Goal: Task Accomplishment & Management: Manage account settings

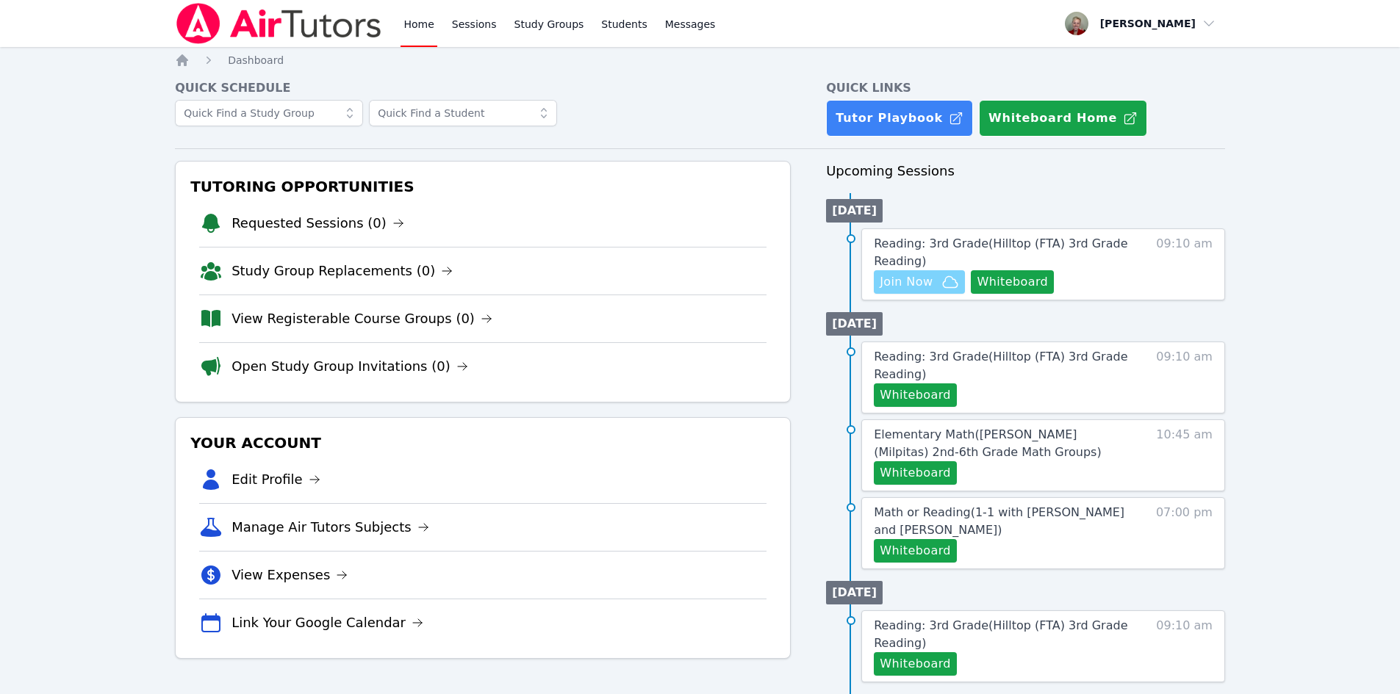
click at [935, 290] on span "Join Now" at bounding box center [919, 282] width 79 height 18
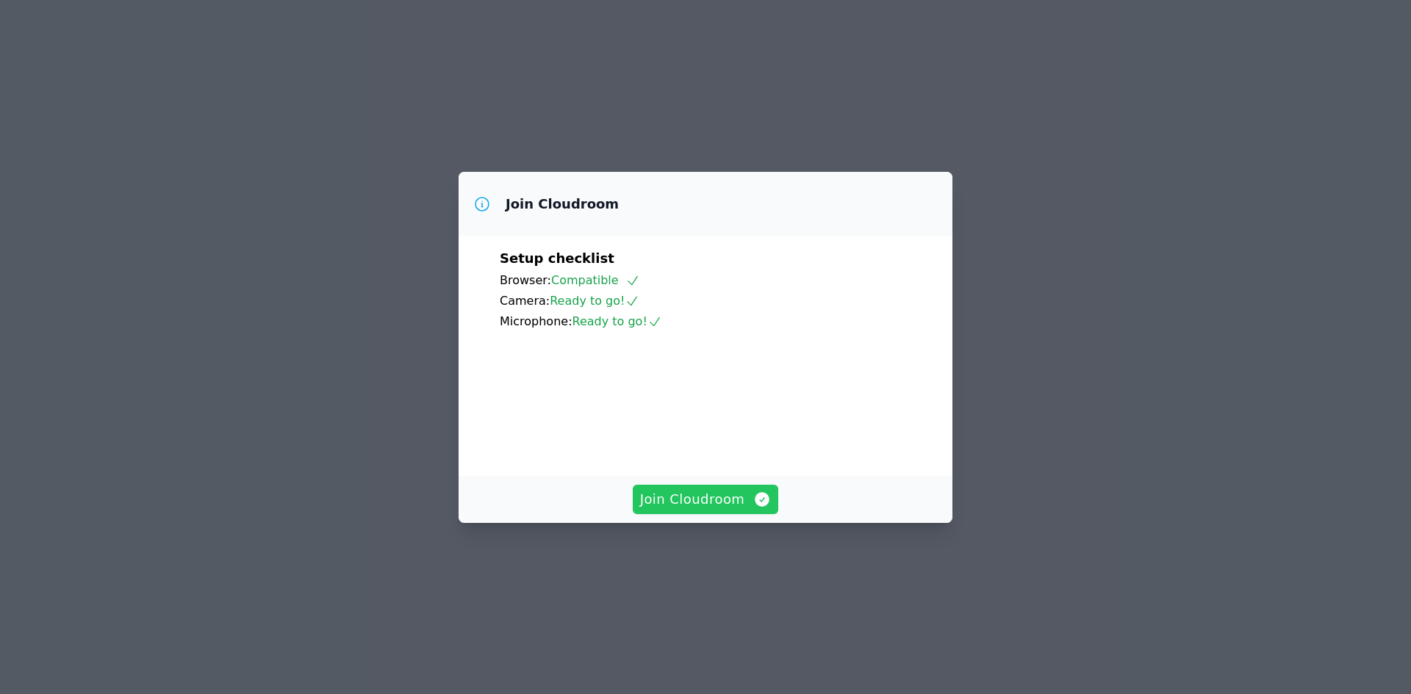
click at [702, 510] on span "Join Cloudroom" at bounding box center [706, 499] width 132 height 21
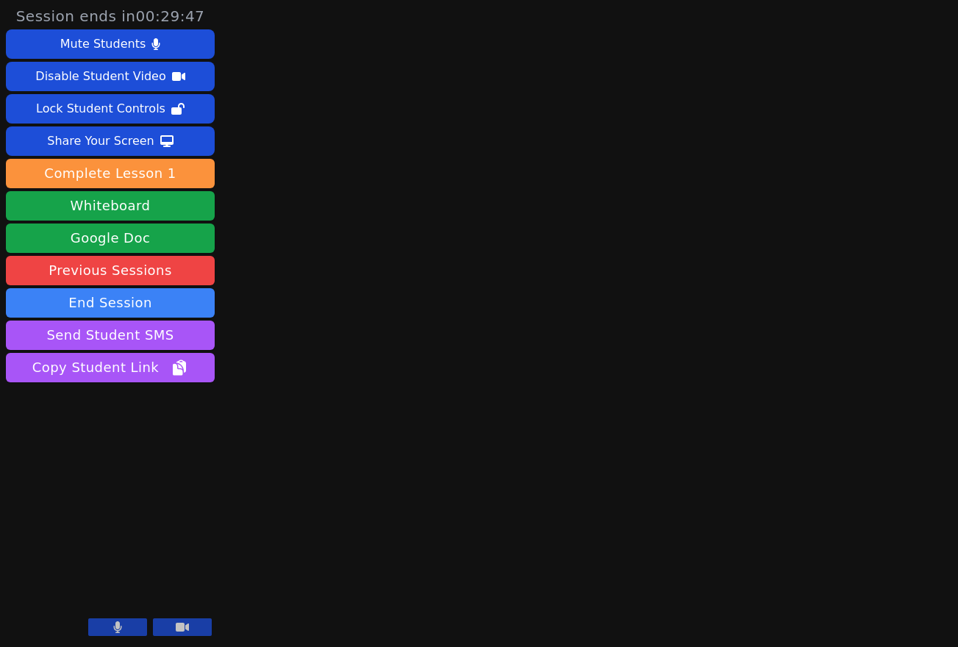
click at [118, 620] on button at bounding box center [117, 627] width 59 height 18
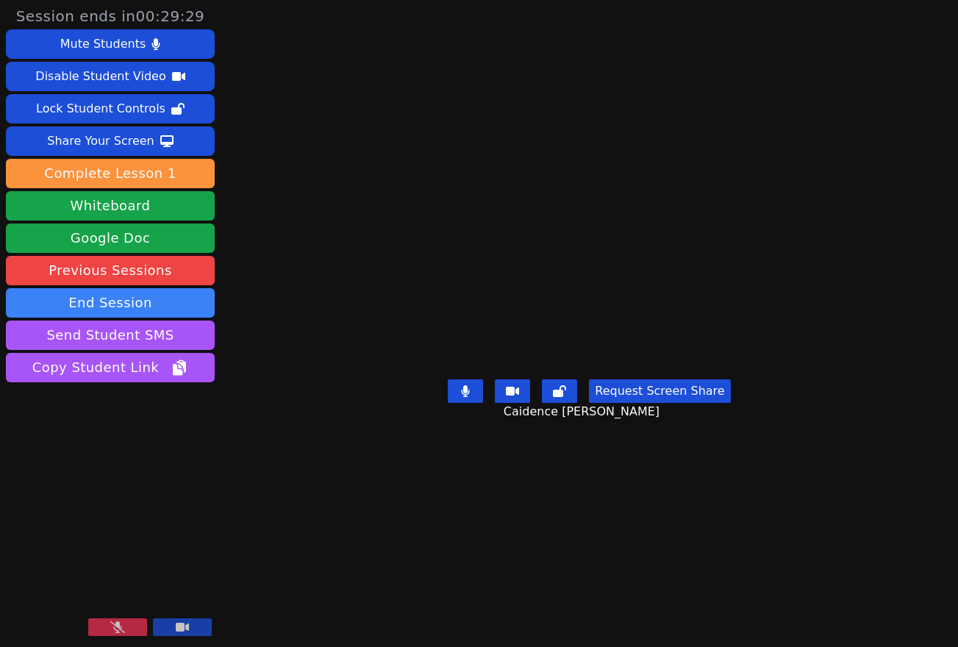
click at [112, 630] on icon at bounding box center [117, 627] width 15 height 12
click at [130, 202] on button "Whiteboard" at bounding box center [110, 205] width 209 height 29
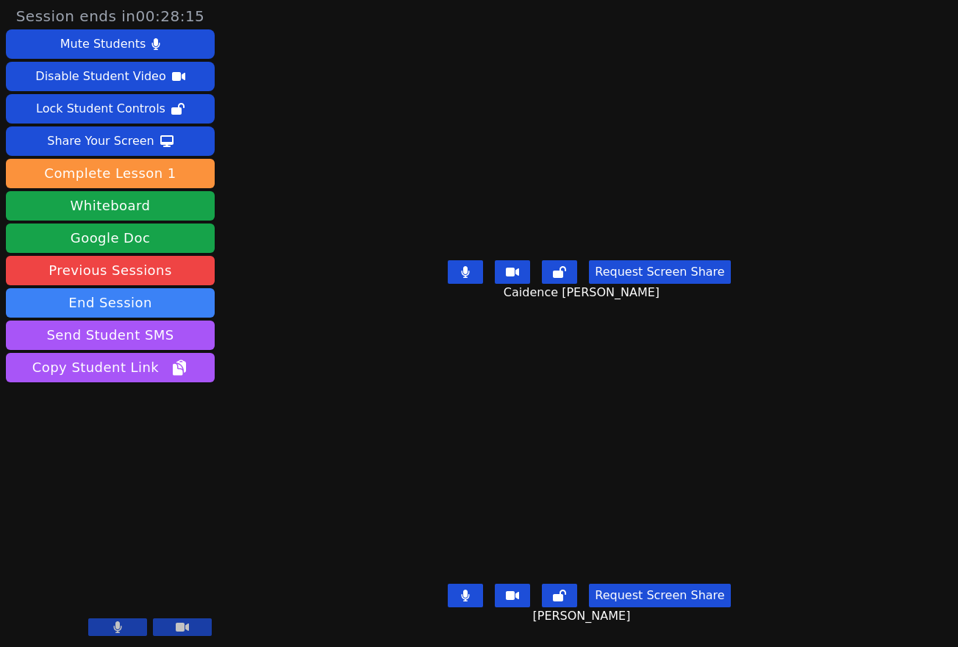
click at [474, 590] on button at bounding box center [465, 595] width 35 height 24
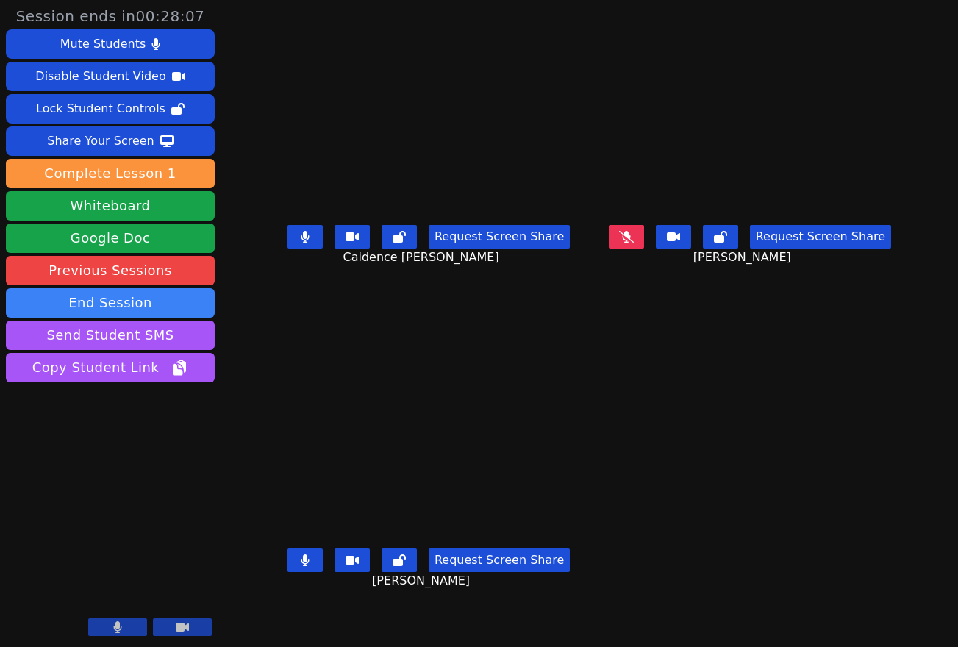
click at [301, 564] on icon at bounding box center [305, 560] width 8 height 12
click at [287, 248] on button at bounding box center [304, 237] width 35 height 24
click at [633, 243] on icon at bounding box center [626, 237] width 15 height 12
click at [298, 564] on icon at bounding box center [305, 560] width 15 height 12
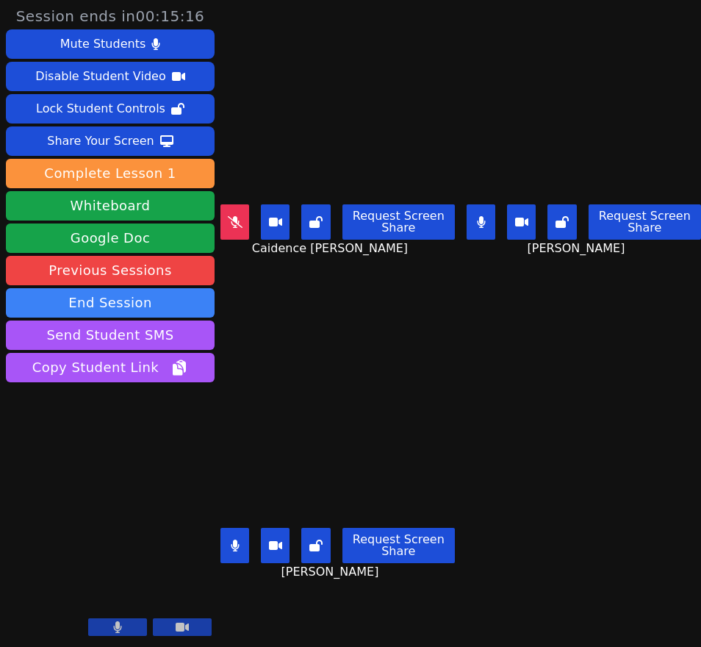
click at [477, 223] on icon at bounding box center [481, 222] width 8 height 12
click at [230, 534] on button at bounding box center [234, 545] width 29 height 35
click at [229, 220] on icon at bounding box center [235, 222] width 15 height 12
click at [246, 215] on button at bounding box center [234, 221] width 29 height 35
drag, startPoint x: 231, startPoint y: 212, endPoint x: 505, endPoint y: 206, distance: 274.2
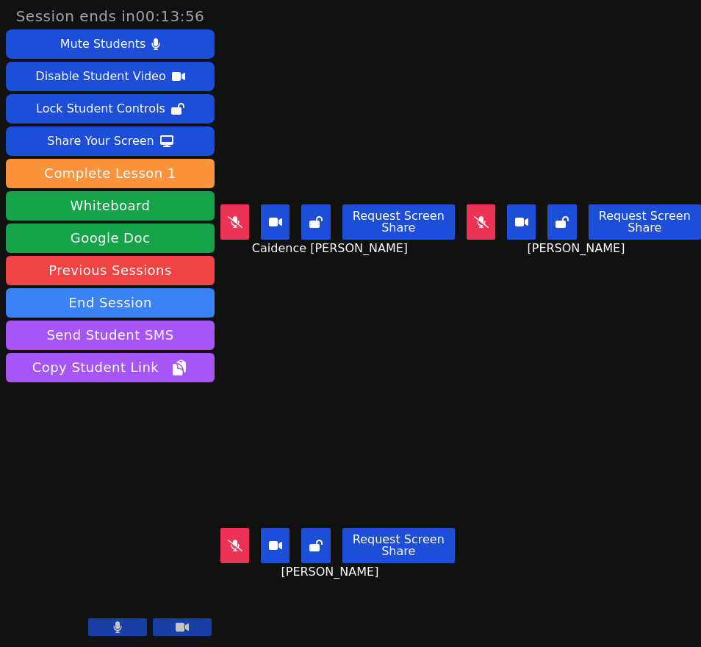
click at [233, 216] on icon at bounding box center [235, 222] width 15 height 12
click at [238, 225] on button at bounding box center [234, 221] width 29 height 35
click at [468, 215] on button at bounding box center [481, 221] width 29 height 35
click at [235, 539] on icon at bounding box center [235, 545] width 15 height 12
click at [479, 218] on icon at bounding box center [481, 222] width 8 height 12
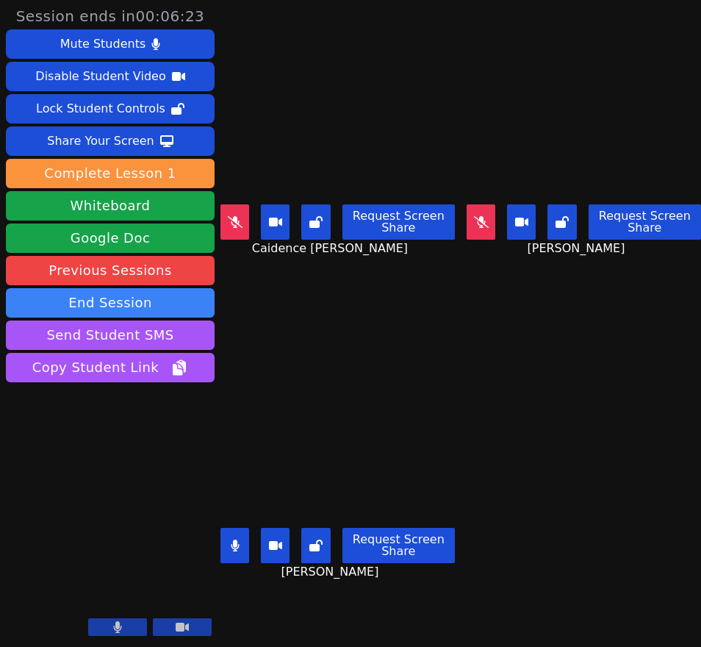
click at [231, 539] on icon at bounding box center [235, 545] width 9 height 12
click at [233, 236] on div "Request Screen Share Caidence Oden" at bounding box center [337, 227] width 234 height 59
click at [229, 218] on icon at bounding box center [235, 222] width 15 height 12
click at [480, 218] on icon at bounding box center [481, 222] width 15 height 12
click at [480, 221] on icon at bounding box center [481, 222] width 9 height 12
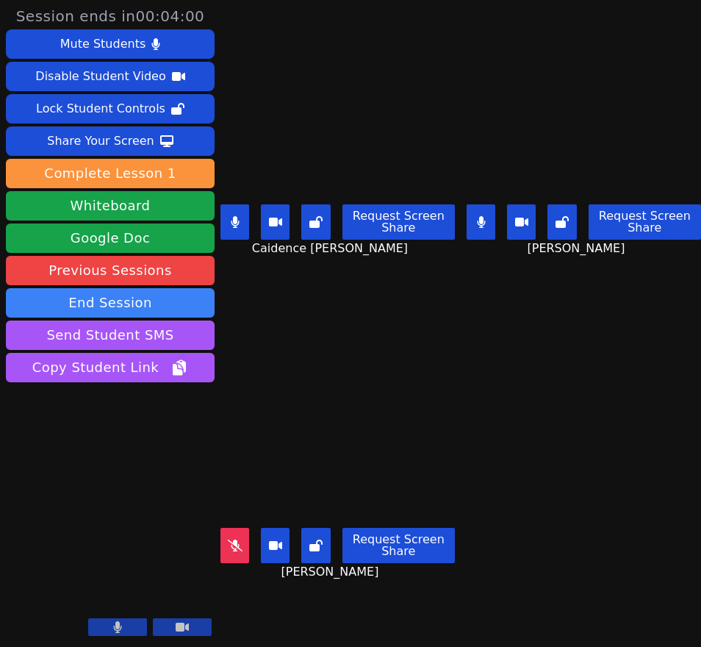
click at [234, 224] on button at bounding box center [234, 221] width 29 height 35
click at [477, 218] on icon at bounding box center [481, 222] width 8 height 12
click at [482, 221] on icon at bounding box center [481, 222] width 15 height 12
click at [477, 223] on icon at bounding box center [481, 222] width 9 height 12
click at [236, 216] on icon at bounding box center [235, 222] width 15 height 12
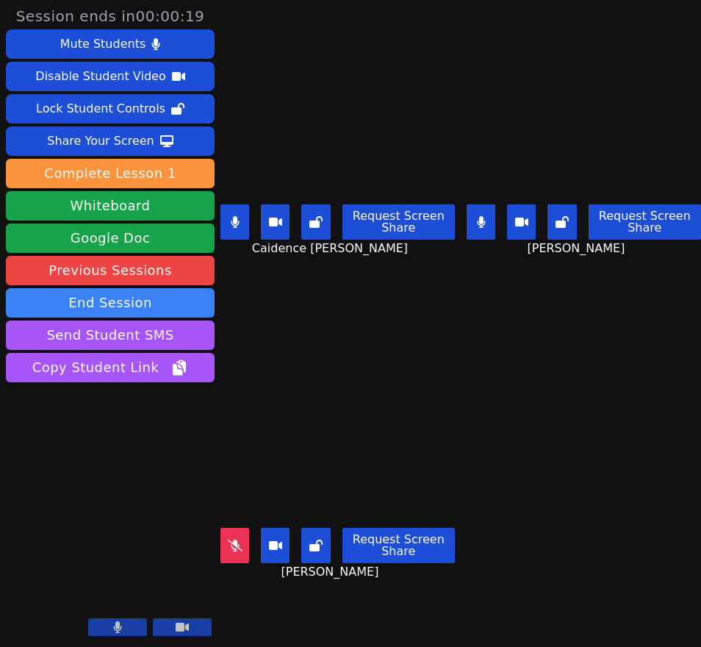
click at [483, 219] on button at bounding box center [481, 221] width 29 height 35
click at [239, 217] on icon at bounding box center [235, 222] width 8 height 12
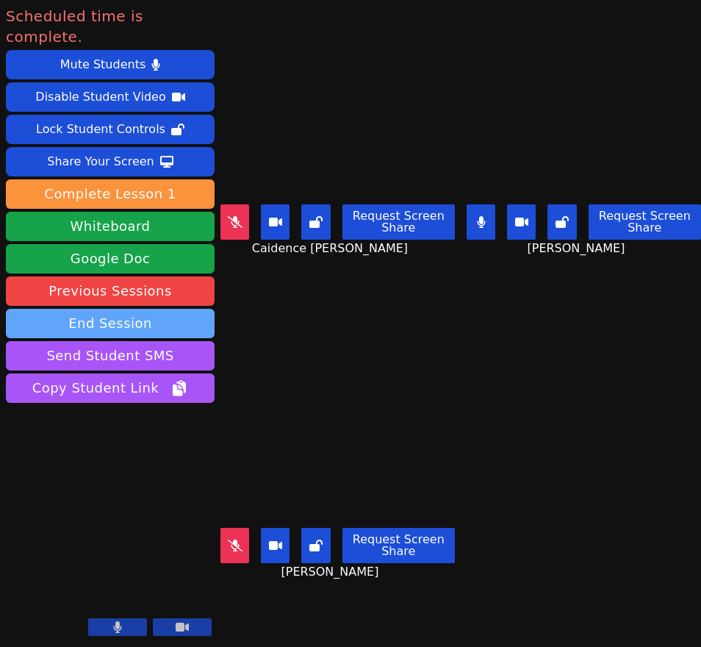
click at [126, 309] on button "End Session" at bounding box center [110, 323] width 209 height 29
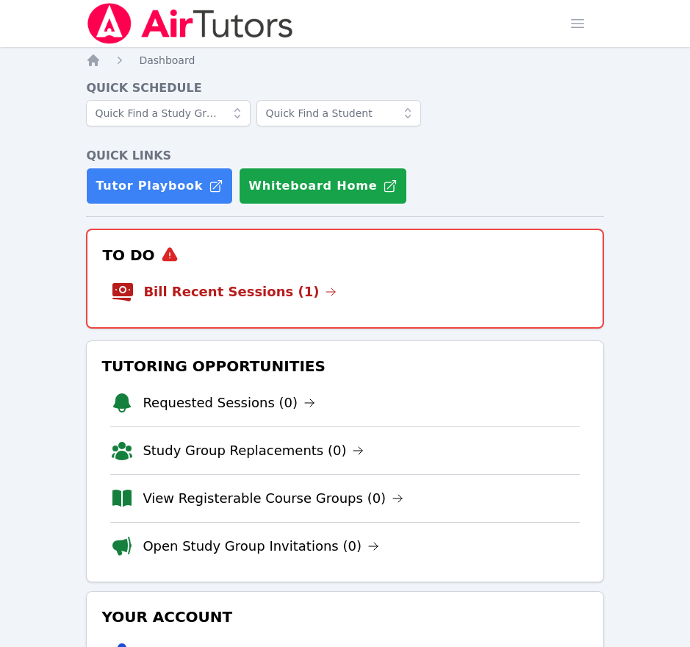
click at [385, 291] on li "Bill Recent Sessions (1)" at bounding box center [344, 291] width 467 height 47
click at [251, 291] on link "Bill Recent Sessions (1)" at bounding box center [239, 291] width 193 height 21
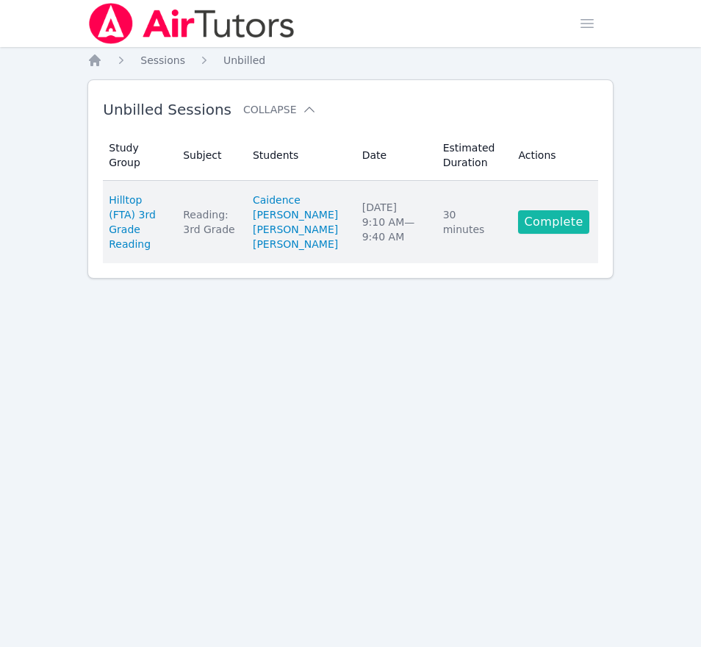
click at [563, 234] on link "Complete" at bounding box center [553, 222] width 71 height 24
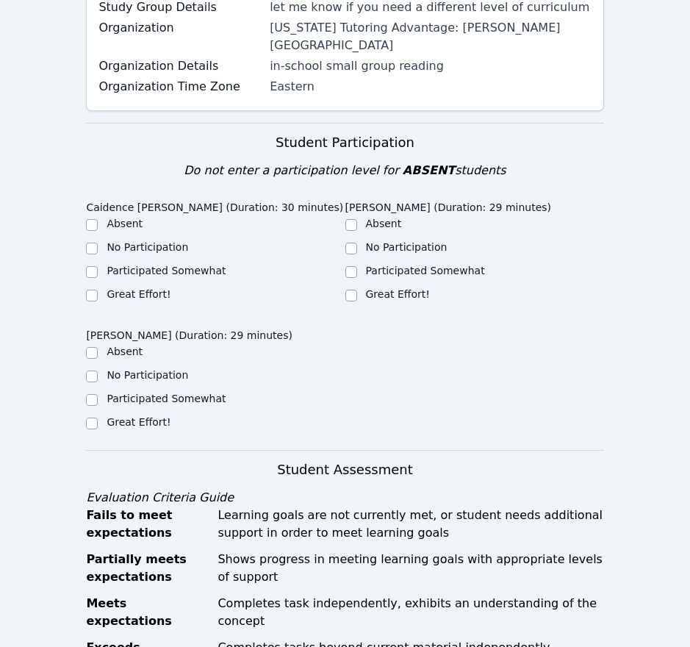
scroll to position [294, 0]
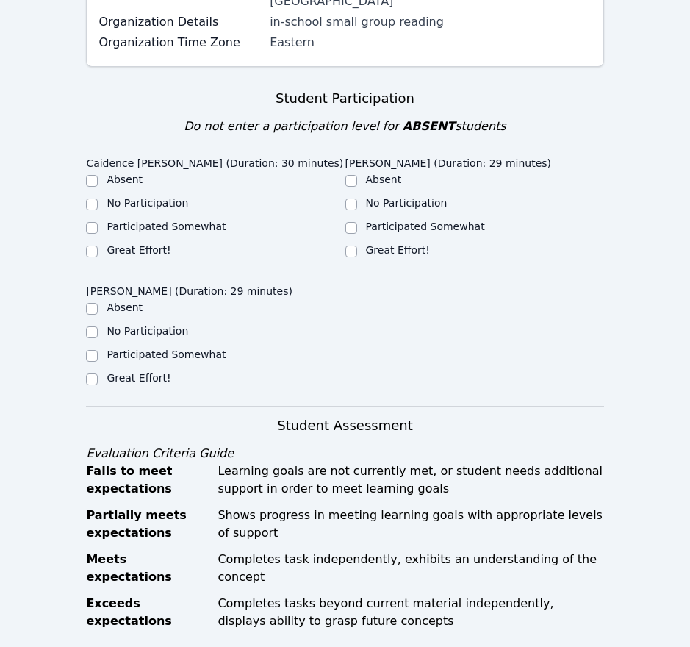
click at [137, 244] on label "Great Effort!" at bounding box center [139, 250] width 64 height 12
click at [98, 245] on input "Great Effort!" at bounding box center [92, 251] width 12 height 12
checkbox input "true"
click at [384, 244] on label "Great Effort!" at bounding box center [398, 250] width 64 height 12
click at [357, 245] on input "Great Effort!" at bounding box center [351, 251] width 12 height 12
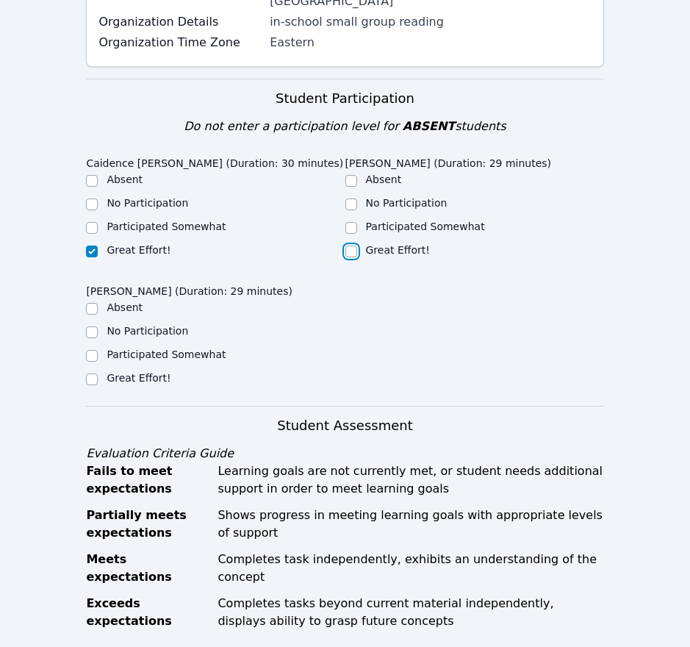
checkbox input "true"
click at [140, 372] on label "Great Effort!" at bounding box center [139, 378] width 64 height 12
click at [98, 373] on input "Great Effort!" at bounding box center [92, 379] width 12 height 12
checkbox input "true"
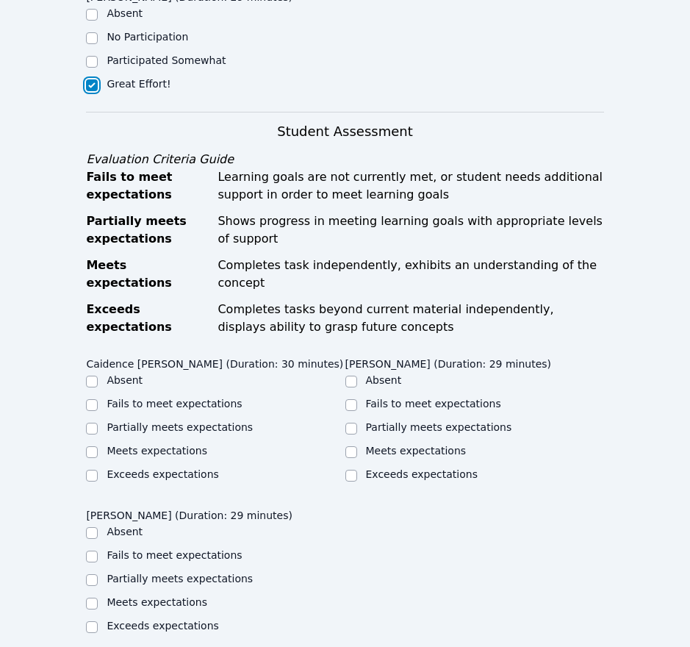
scroll to position [661, 0]
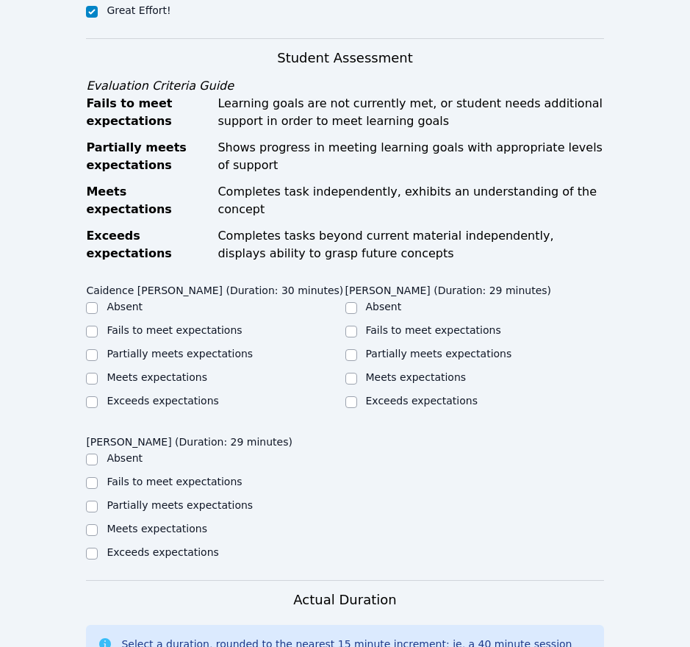
click at [176, 348] on label "Partially meets expectations" at bounding box center [180, 354] width 146 height 12
click at [98, 349] on input "Partially meets expectations" at bounding box center [92, 355] width 12 height 12
checkbox input "true"
click at [403, 348] on label "Partially meets expectations" at bounding box center [439, 354] width 146 height 12
click at [357, 349] on input "Partially meets expectations" at bounding box center [351, 355] width 12 height 12
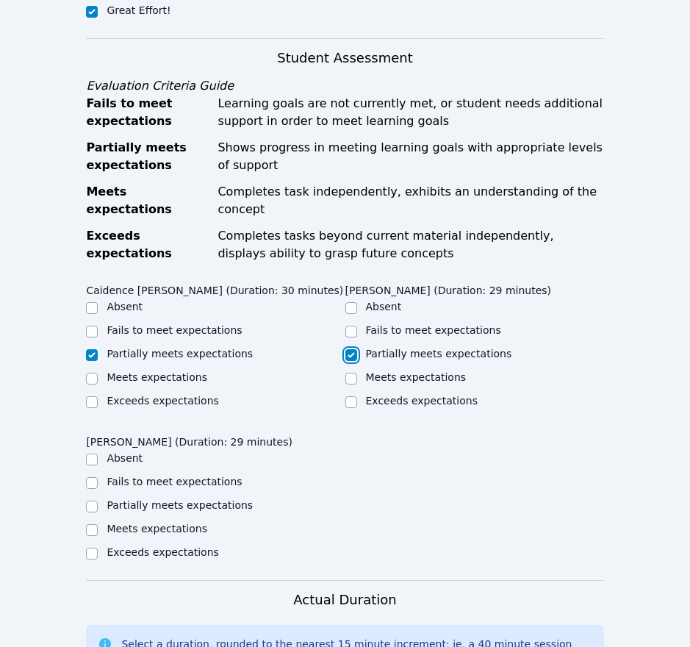
checkbox input "true"
click at [185, 499] on label "Partially meets expectations" at bounding box center [180, 505] width 146 height 12
click at [98, 500] on input "Partially meets expectations" at bounding box center [92, 506] width 12 height 12
checkbox input "true"
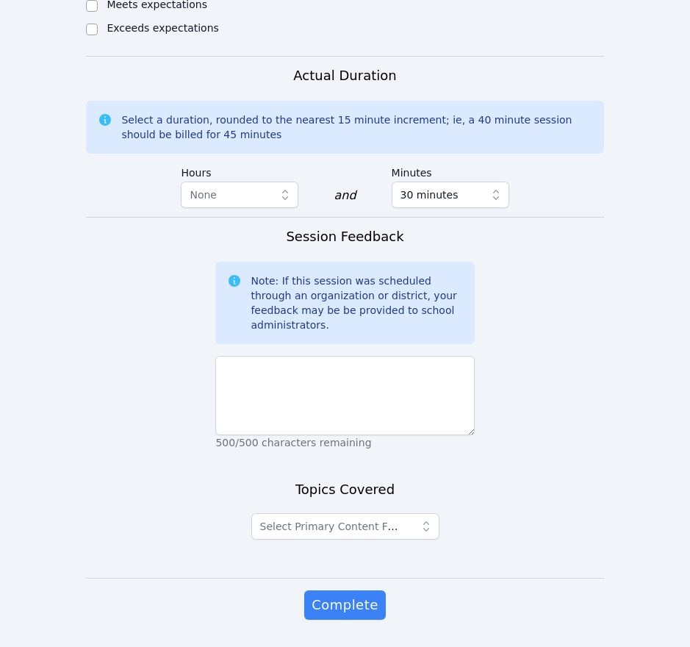
scroll to position [1193, 0]
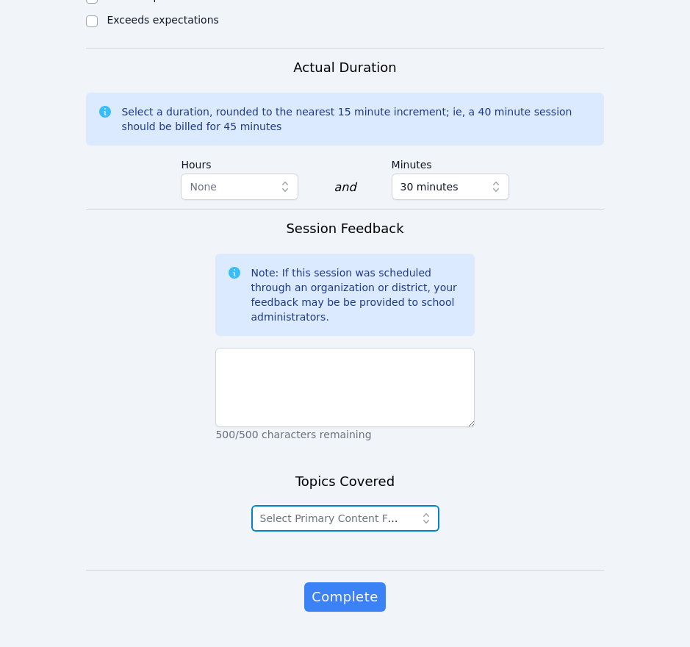
click at [376, 512] on span "Select Primary Content Focus" at bounding box center [335, 518] width 151 height 12
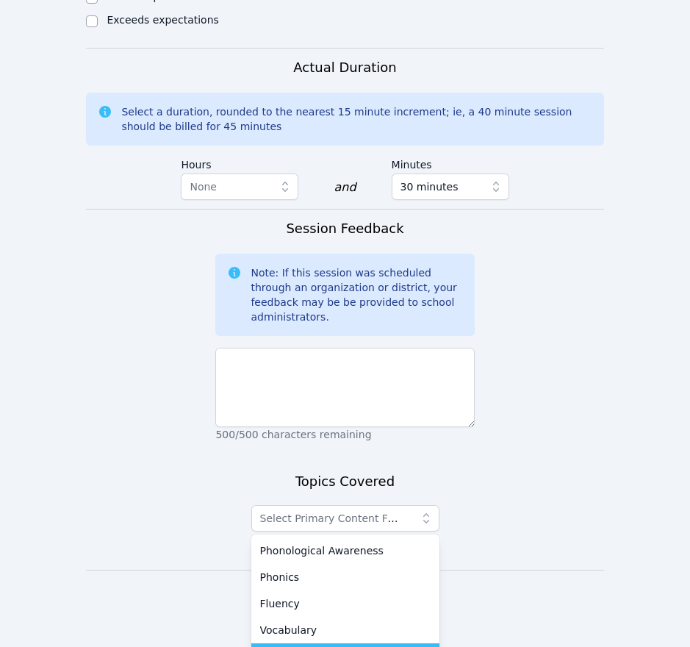
drag, startPoint x: 352, startPoint y: 621, endPoint x: 353, endPoint y: 568, distance: 52.9
click at [353, 646] on span "Language and Comprehension" at bounding box center [338, 656] width 157 height 15
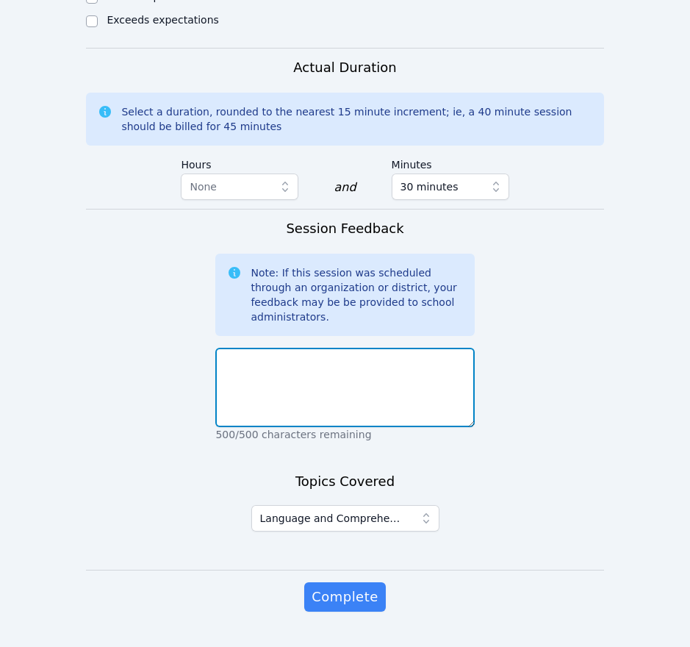
click at [299, 359] on textarea at bounding box center [344, 387] width 259 height 79
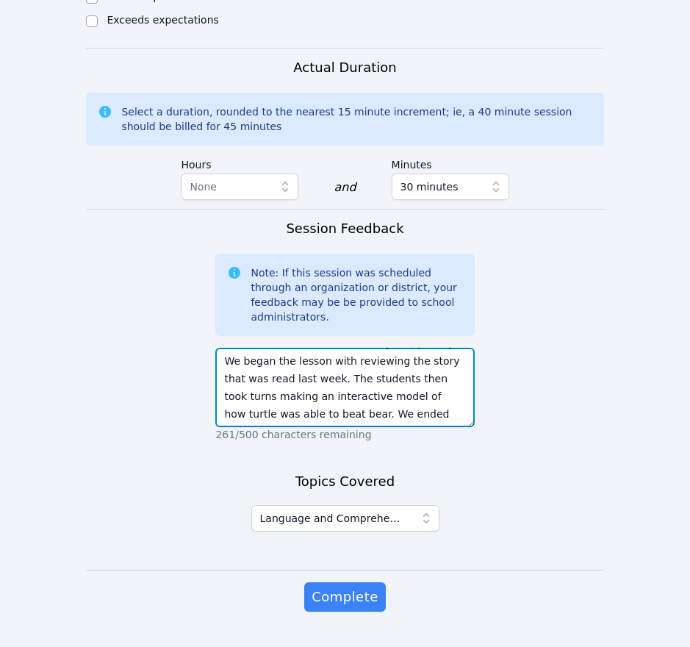
scroll to position [29, 0]
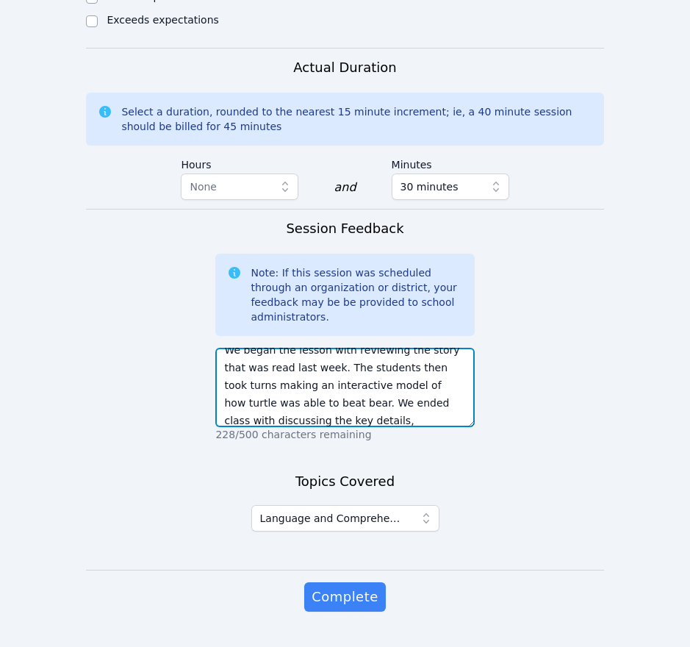
click at [381, 387] on textarea "It was so wonderful to see everyone, [DATE]! We began the lesson with reviewing…" at bounding box center [344, 387] width 259 height 79
click at [334, 385] on textarea "It was so wonderful to see everyone, [DATE]! We began the lesson with reviewing…" at bounding box center [344, 387] width 259 height 79
type textarea "It was so wonderful to see everyone, [DATE]! We began the lesson with reviewing…"
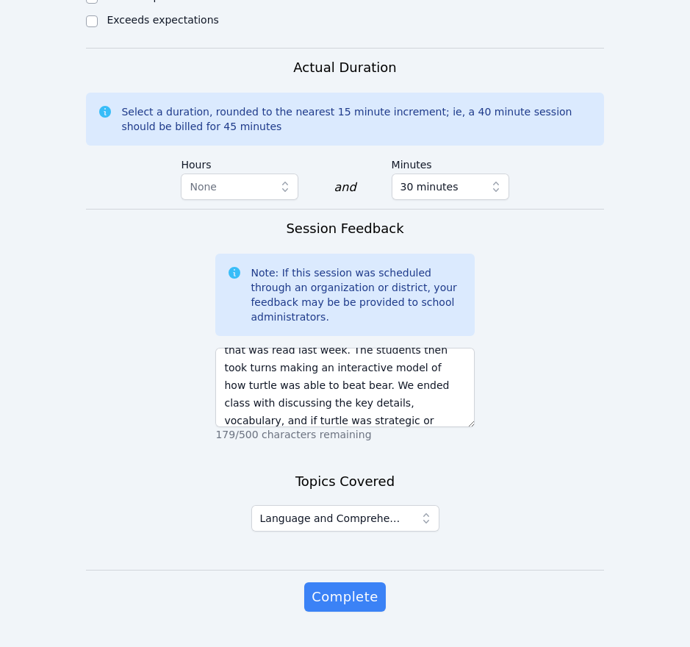
click at [357, 586] on span "Complete" at bounding box center [345, 596] width 66 height 21
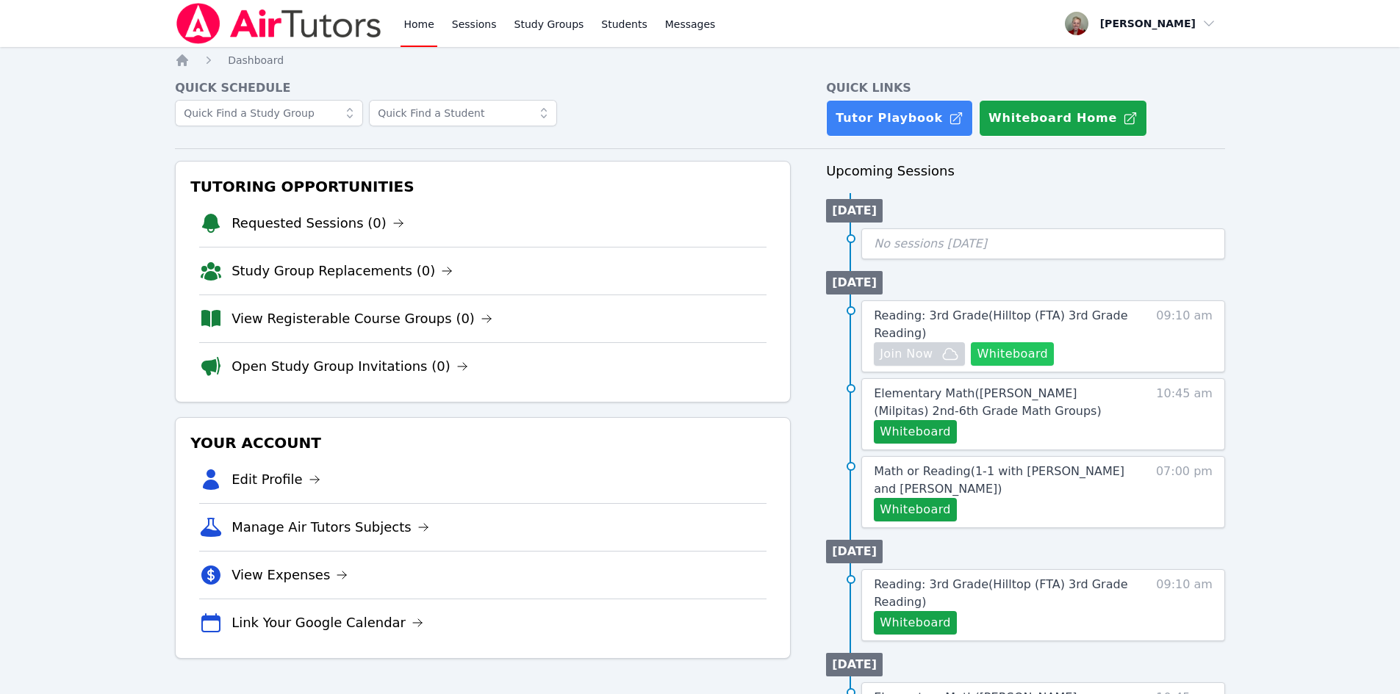
click at [689, 357] on button "Whiteboard" at bounding box center [1012, 354] width 83 height 24
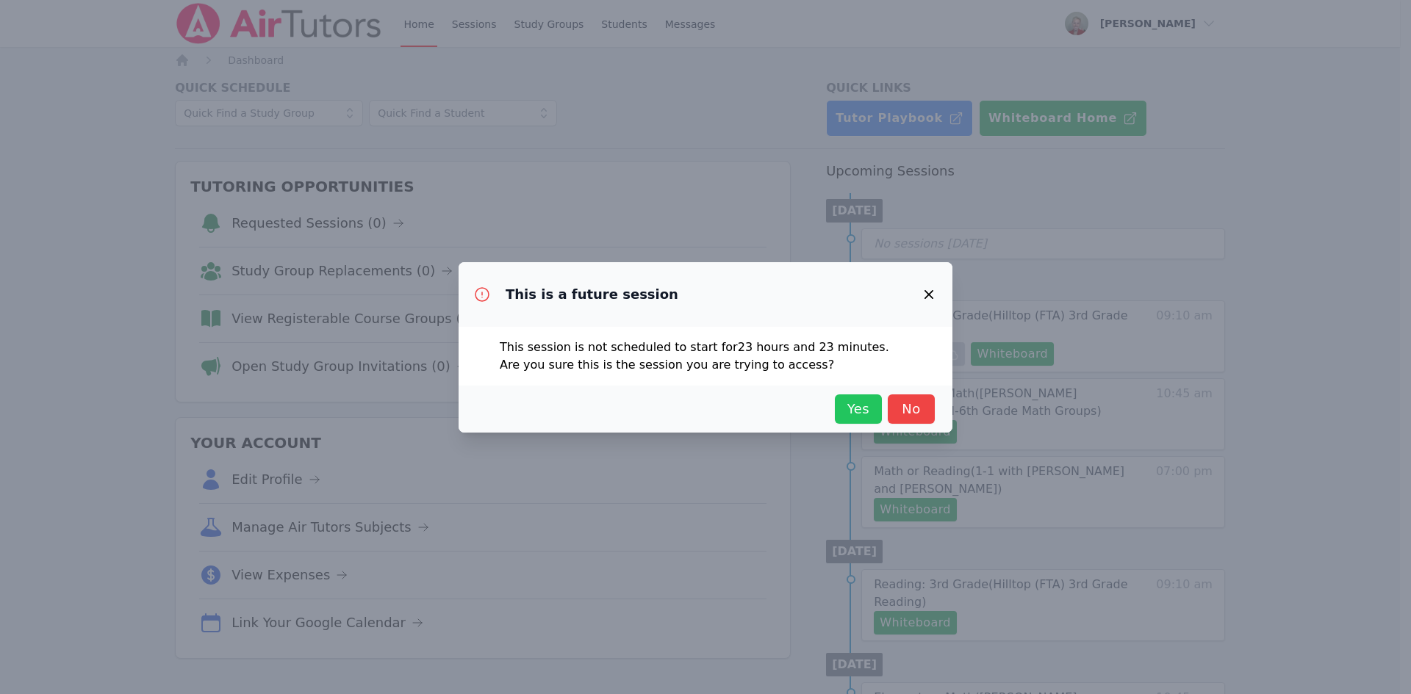
click at [689, 406] on span "Yes" at bounding box center [858, 409] width 32 height 21
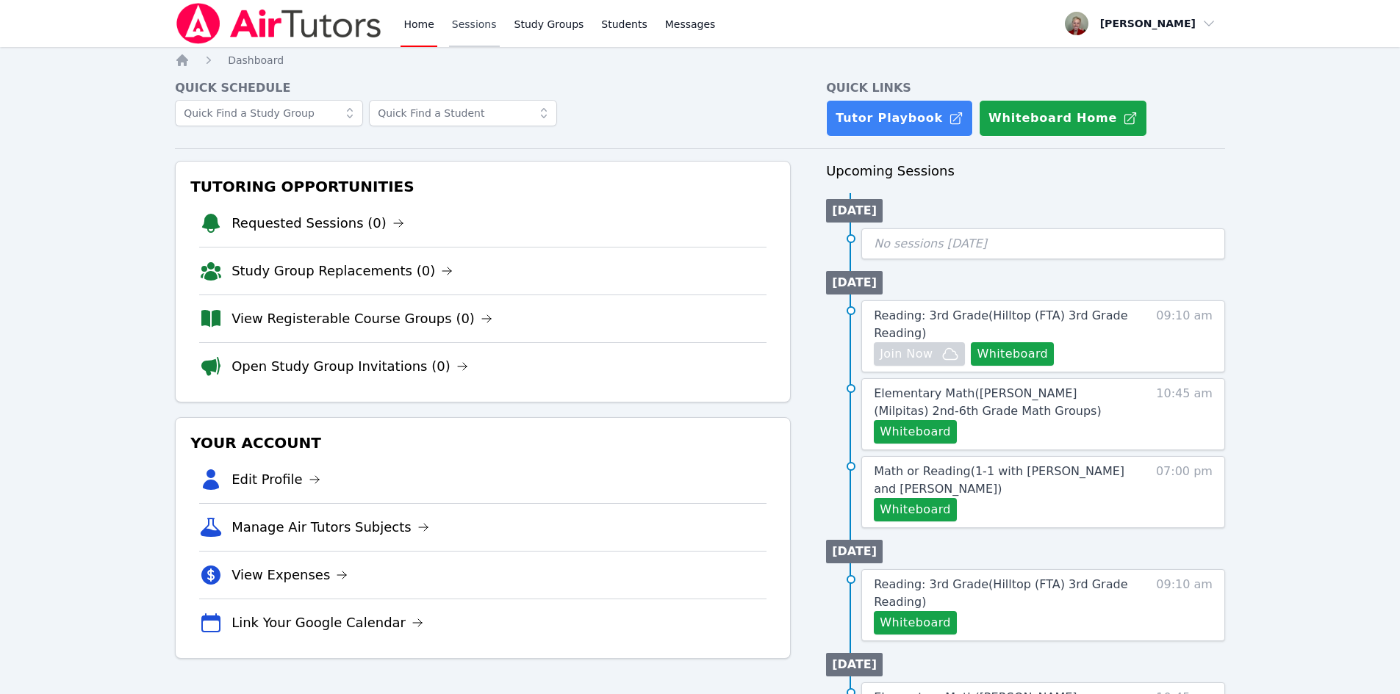
click at [464, 22] on link "Sessions" at bounding box center [474, 23] width 51 height 47
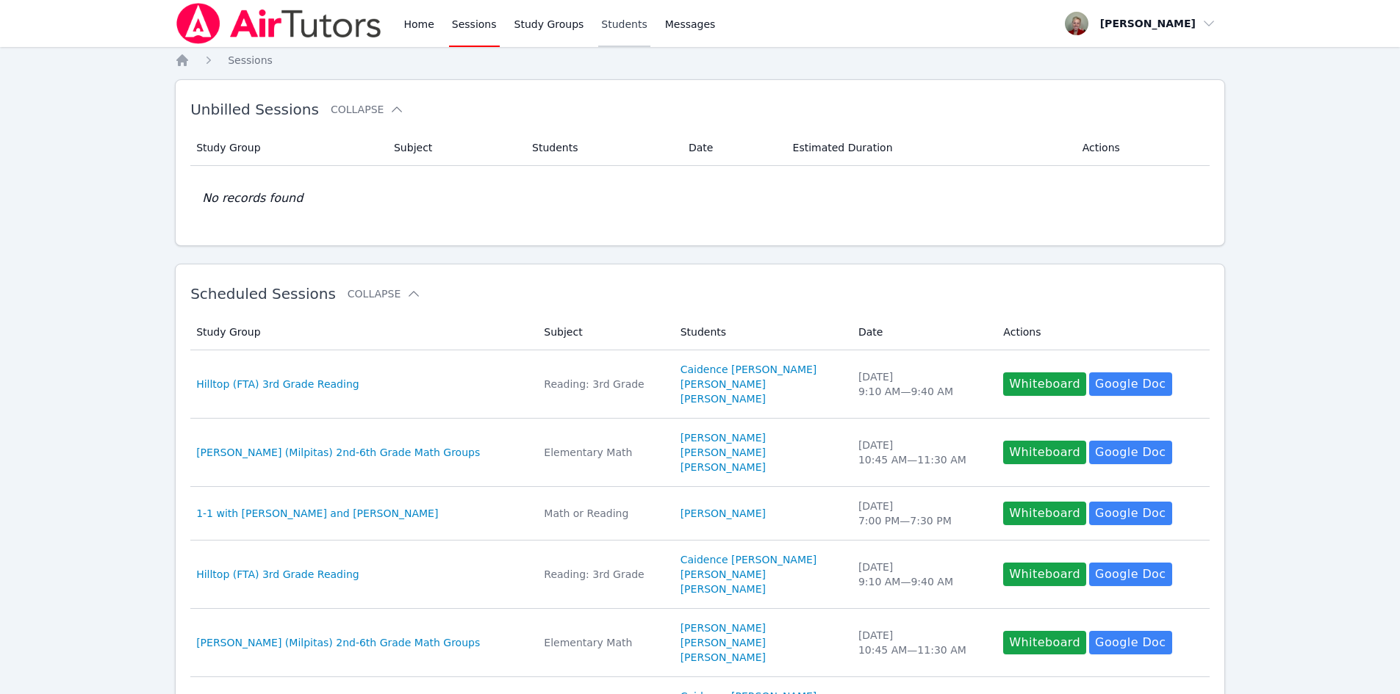
click at [610, 24] on link "Students" at bounding box center [623, 23] width 51 height 47
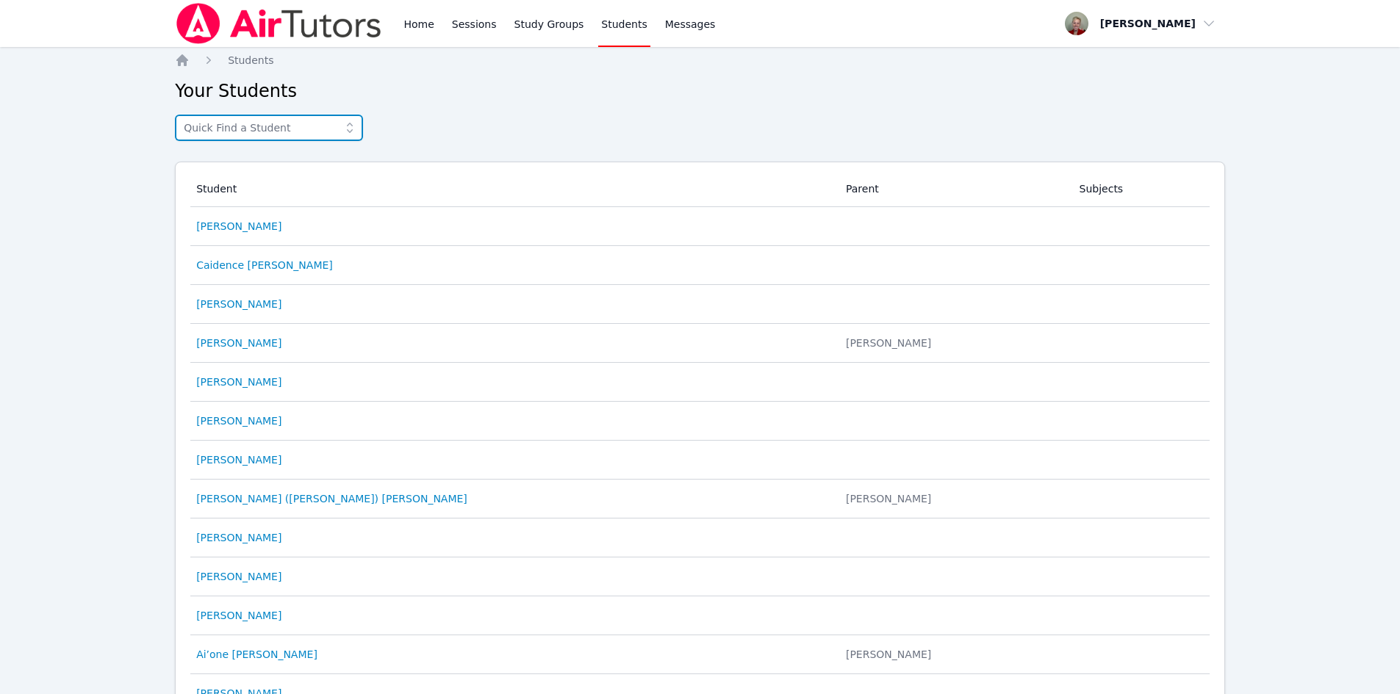
click at [295, 125] on input "text" at bounding box center [269, 128] width 188 height 26
type input "cata"
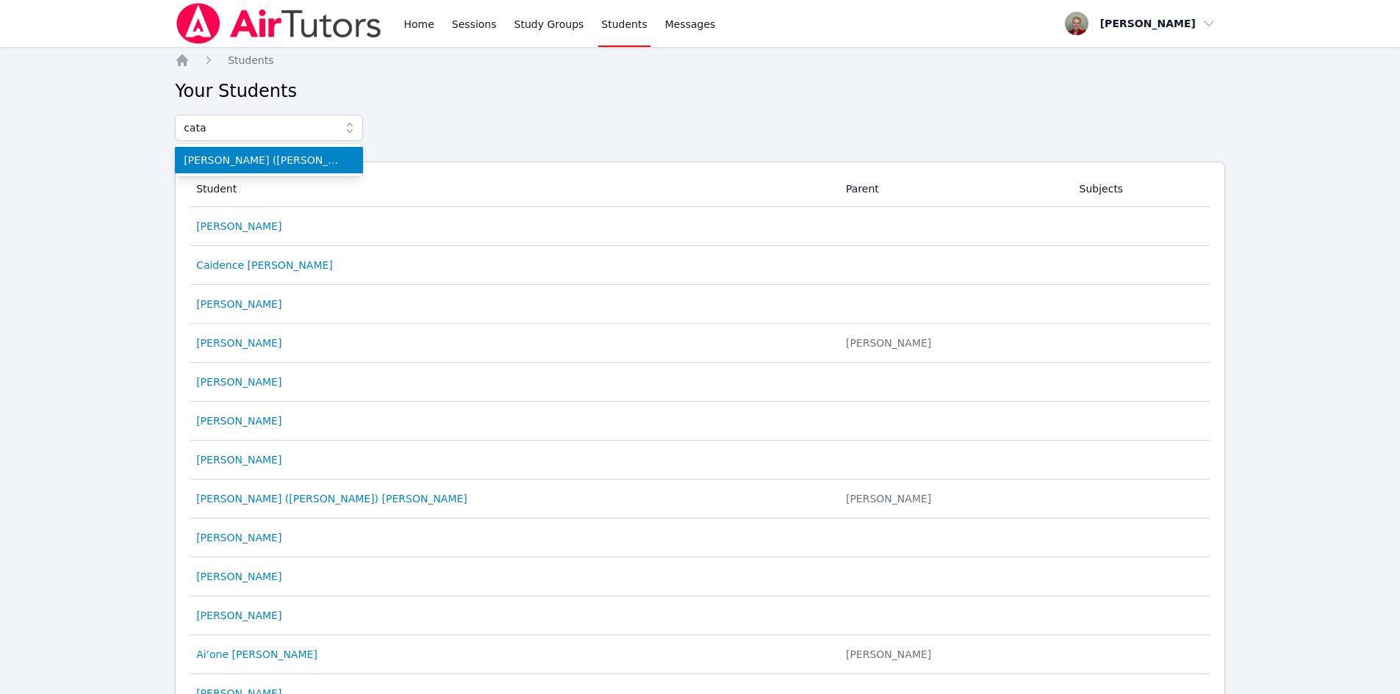
click at [280, 160] on span "[PERSON_NAME] ([PERSON_NAME]) [PERSON_NAME]" at bounding box center [269, 160] width 170 height 15
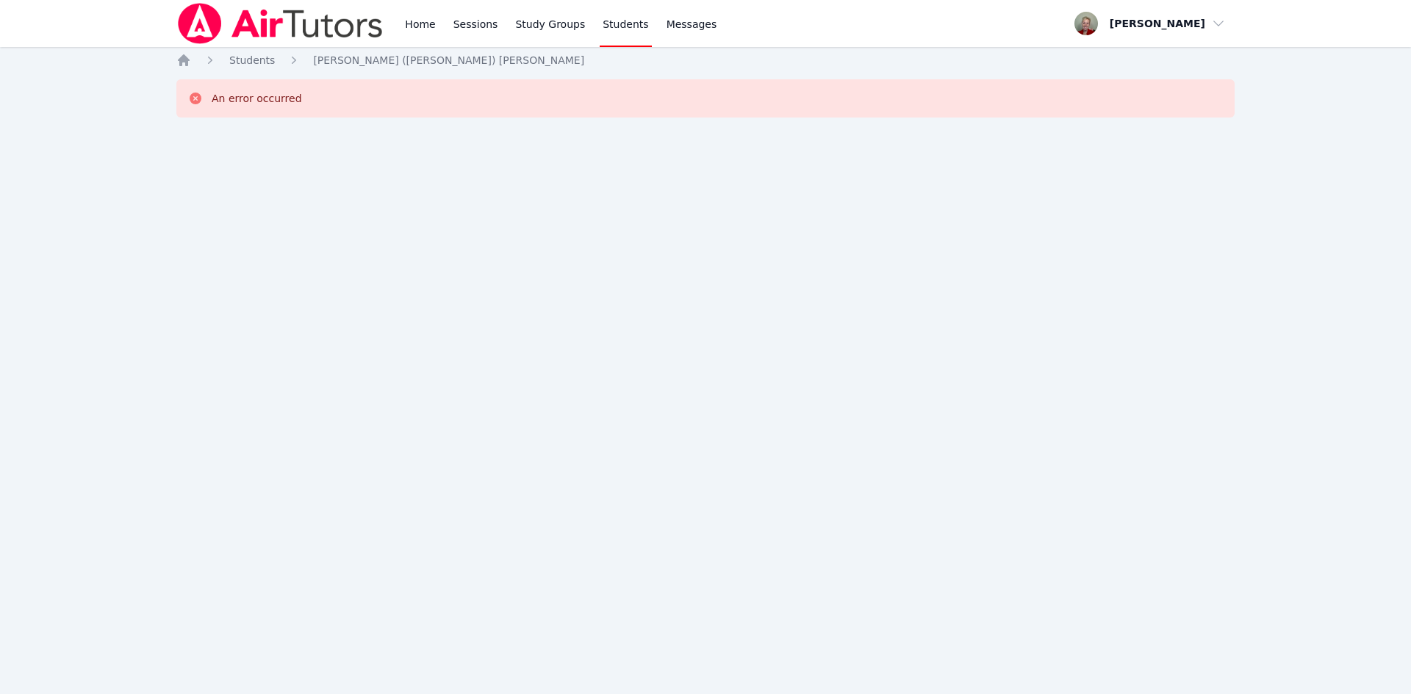
click at [609, 26] on link "Students" at bounding box center [625, 23] width 51 height 47
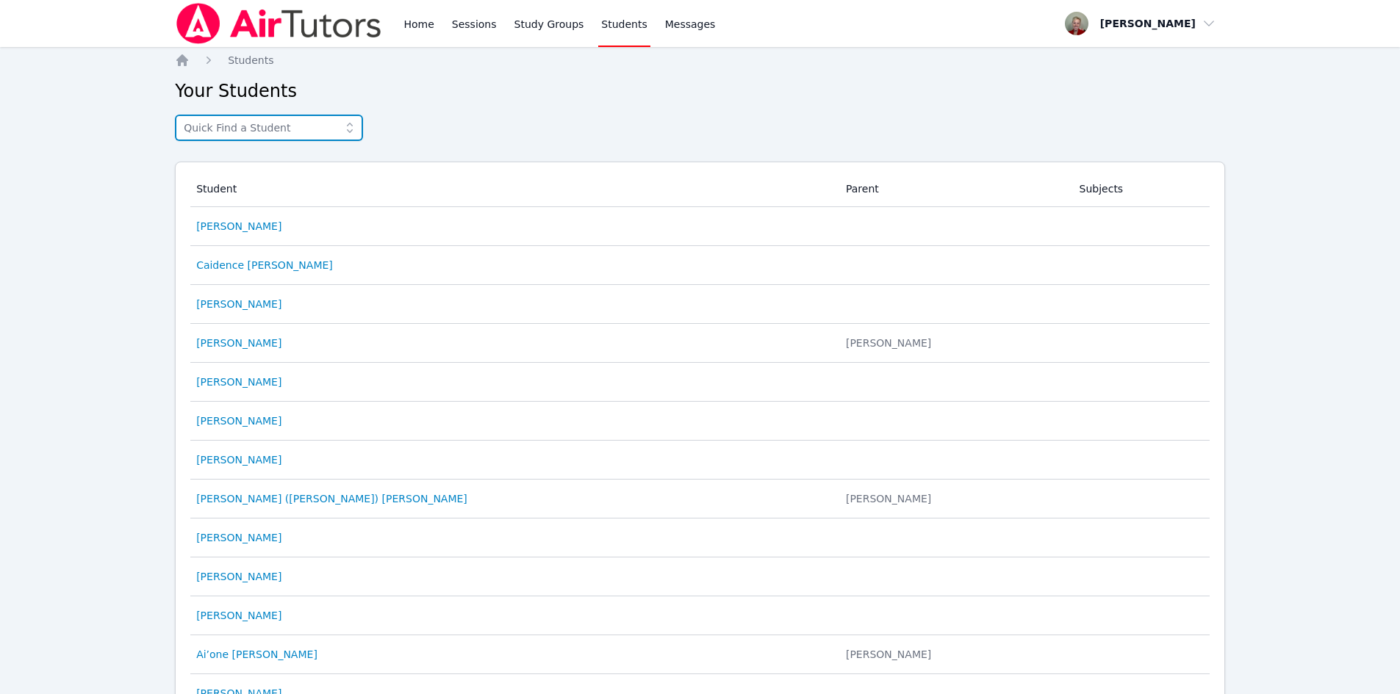
click at [309, 125] on input "text" at bounding box center [269, 128] width 188 height 26
type input "cata"
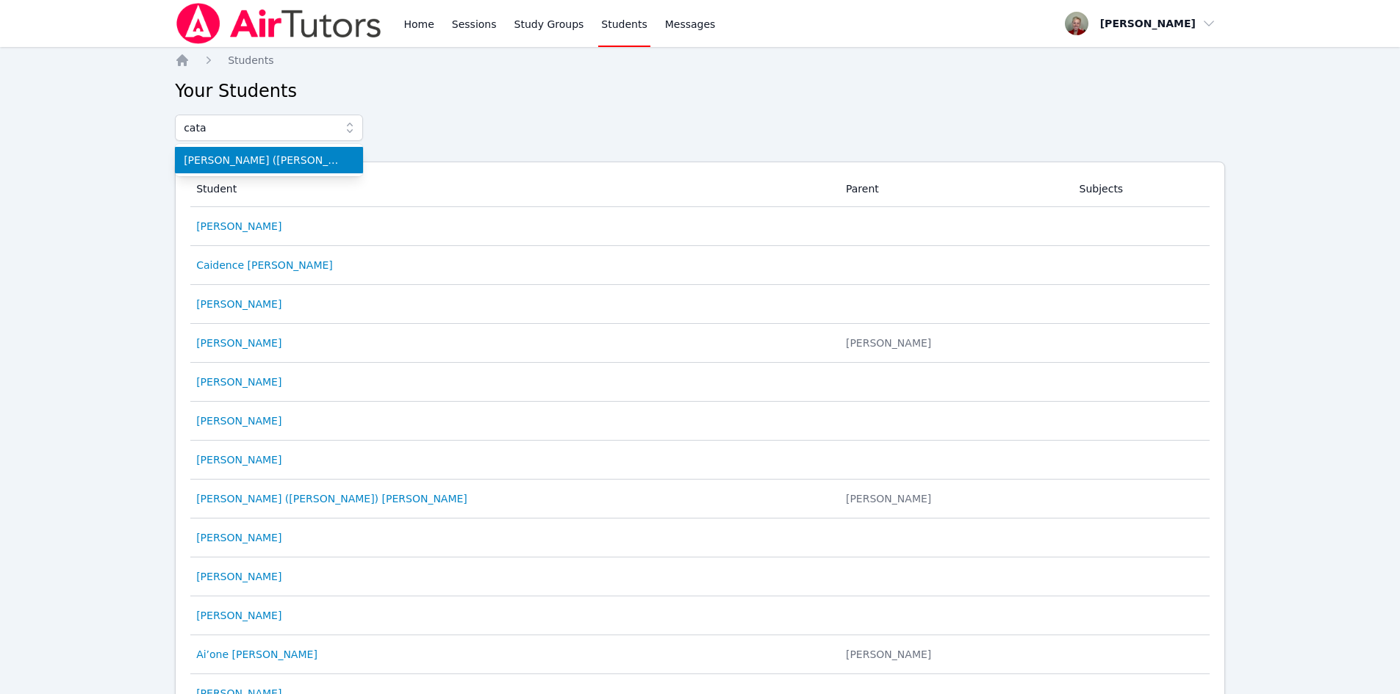
click at [274, 155] on span "[PERSON_NAME] ([PERSON_NAME]) [PERSON_NAME]" at bounding box center [269, 160] width 170 height 15
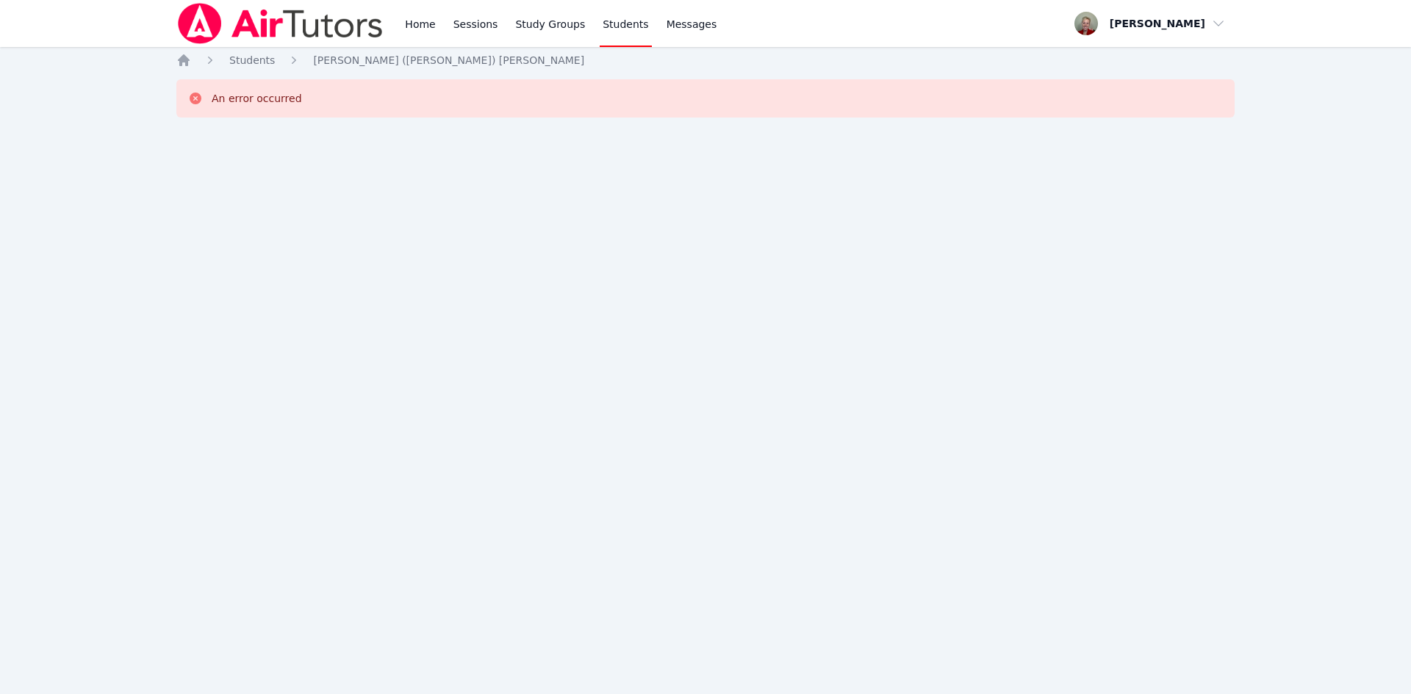
click at [265, 122] on div "Home Students [PERSON_NAME] ([PERSON_NAME]) [PERSON_NAME] An error occurred" at bounding box center [705, 103] width 1058 height 100
click at [197, 99] on icon at bounding box center [195, 98] width 15 height 15
click at [413, 25] on link "Home" at bounding box center [420, 23] width 36 height 47
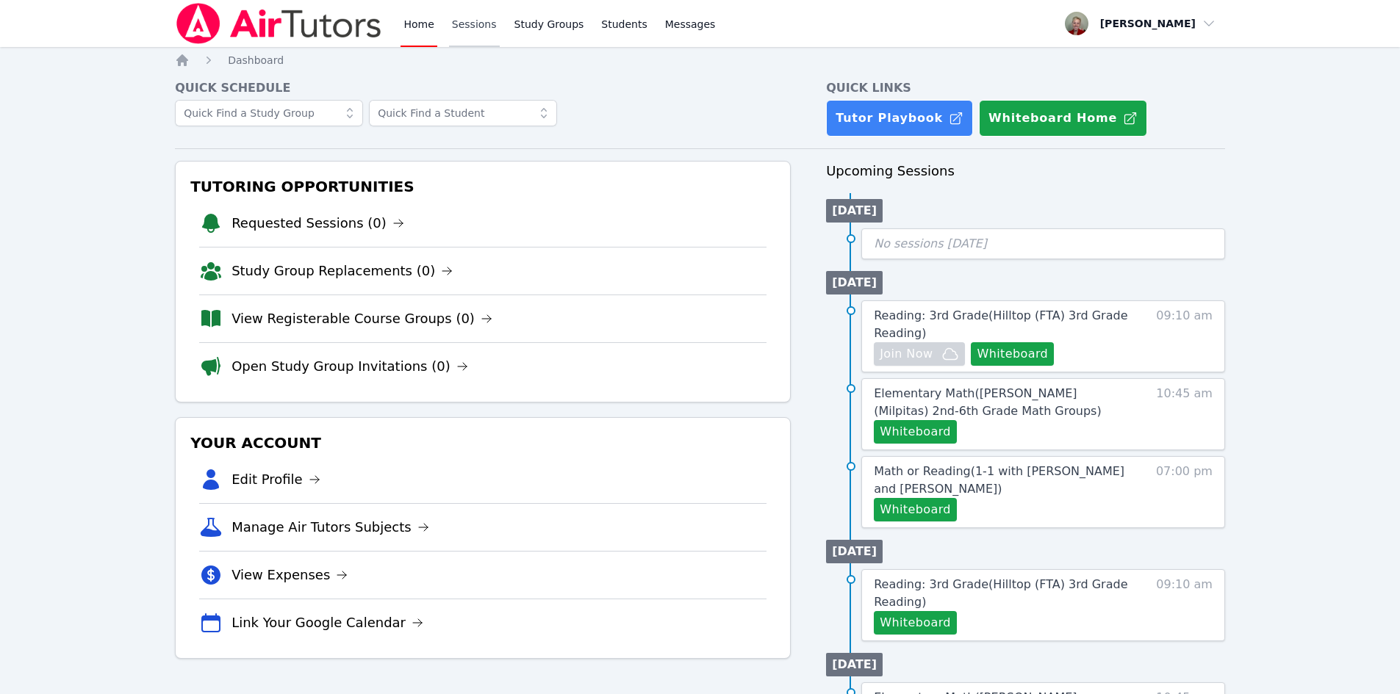
click at [478, 30] on link "Sessions" at bounding box center [474, 23] width 51 height 47
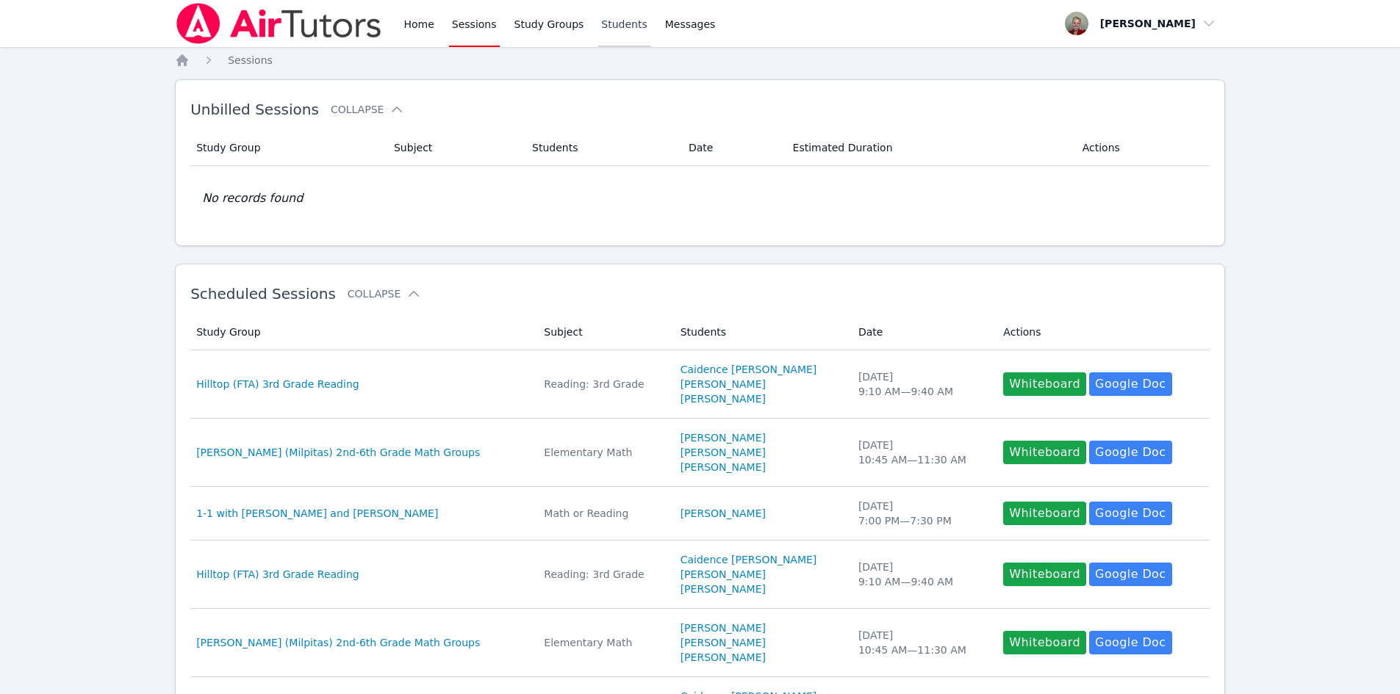
click at [607, 24] on link "Students" at bounding box center [623, 23] width 51 height 47
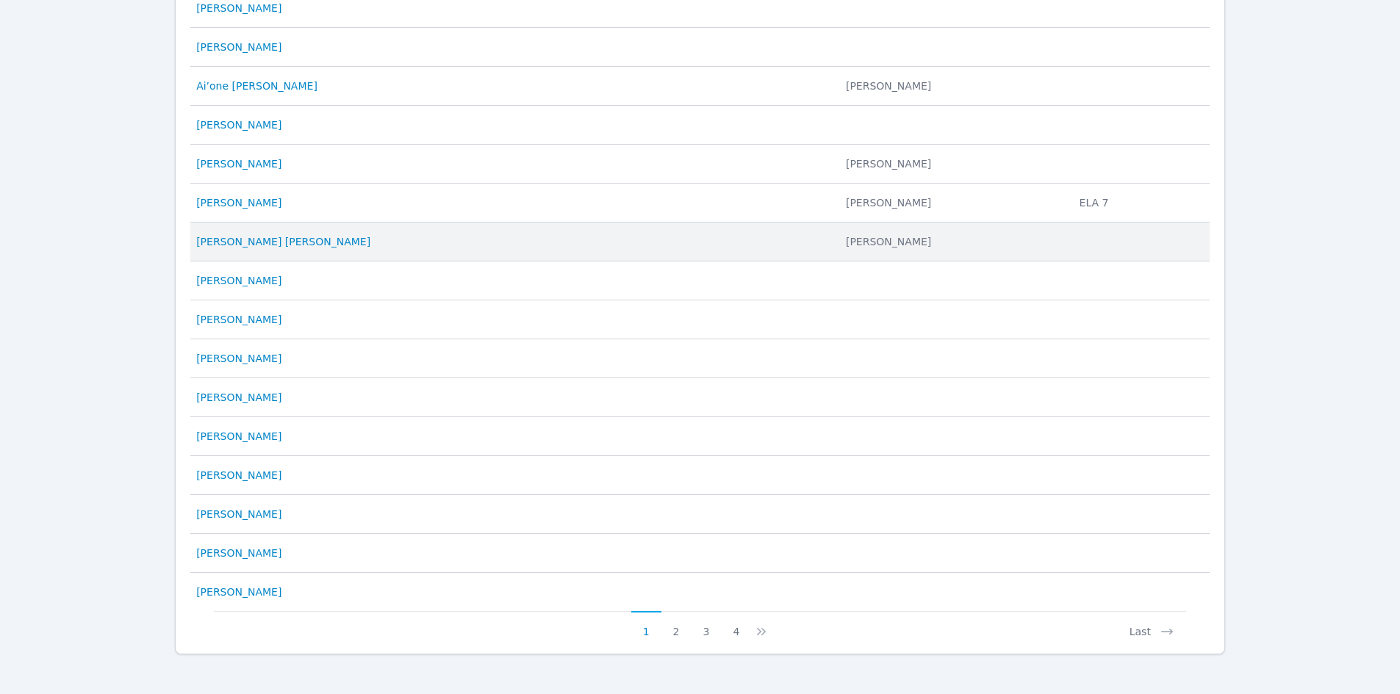
scroll to position [576, 0]
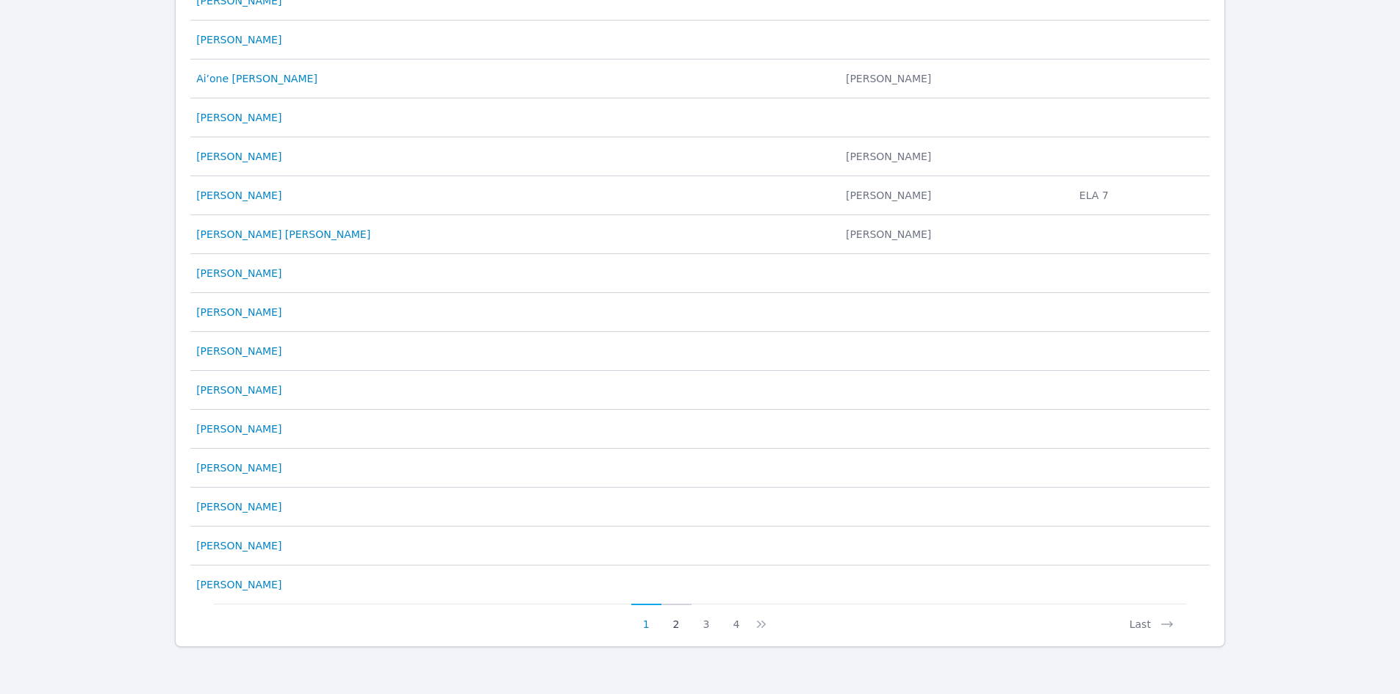
click at [678, 627] on button "2" at bounding box center [676, 618] width 30 height 28
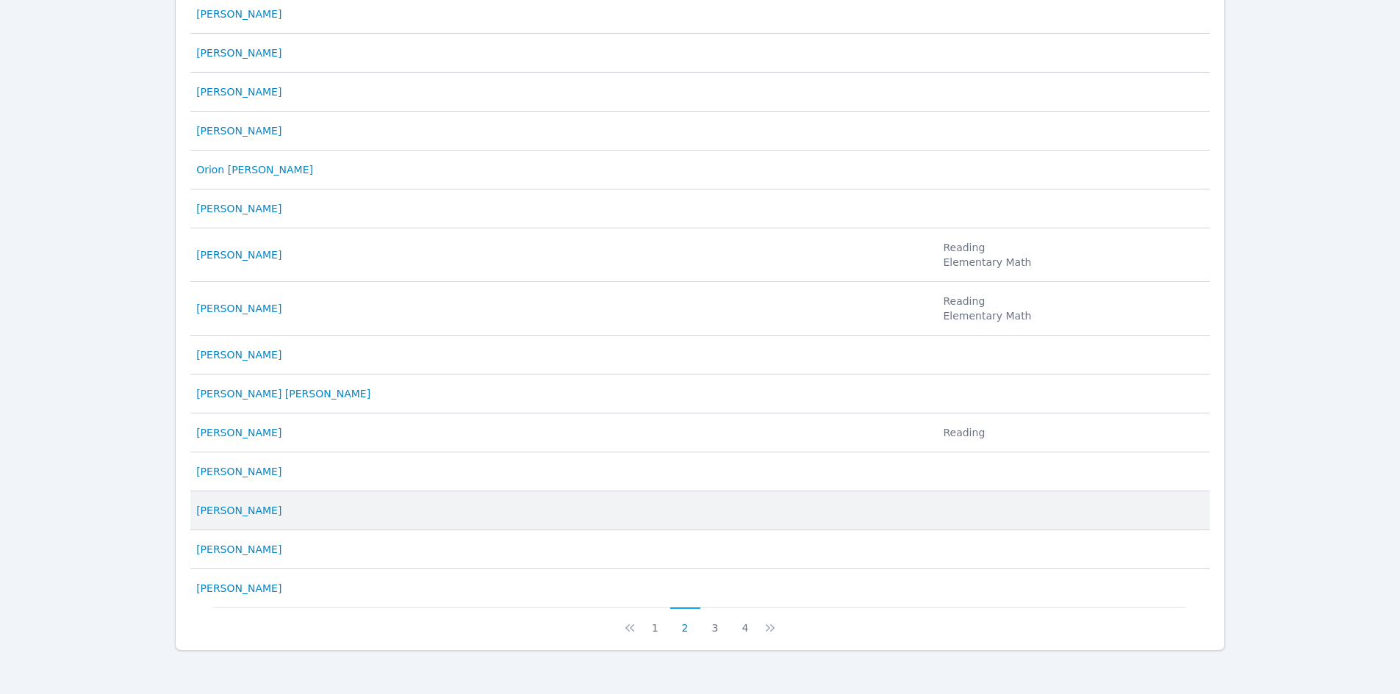
scroll to position [606, 0]
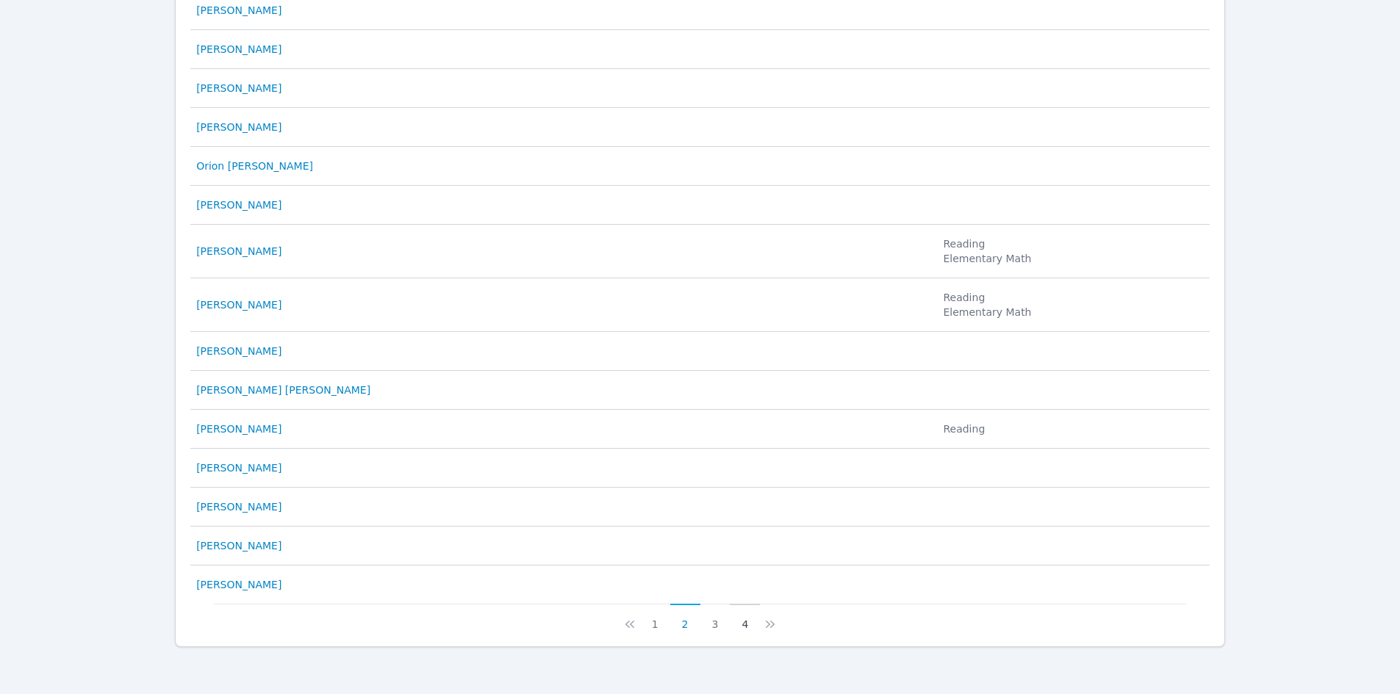
click at [689, 628] on button "4" at bounding box center [745, 618] width 30 height 28
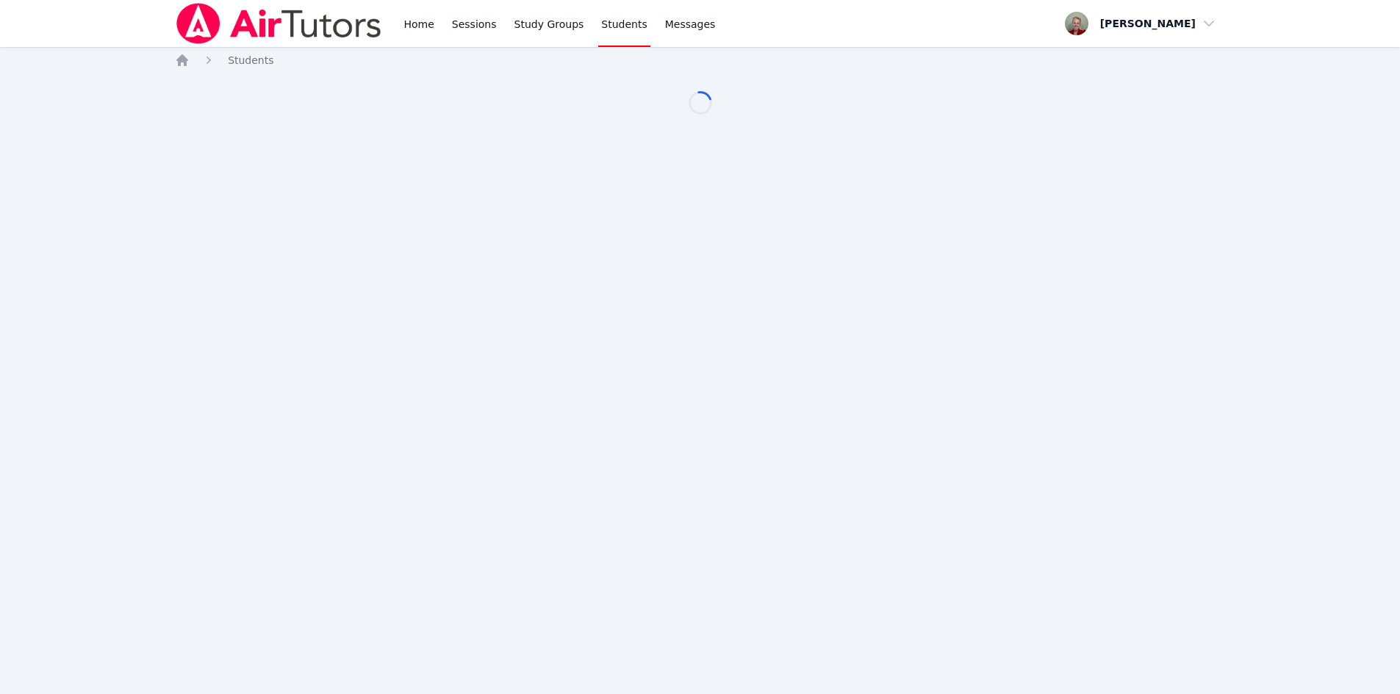
scroll to position [0, 0]
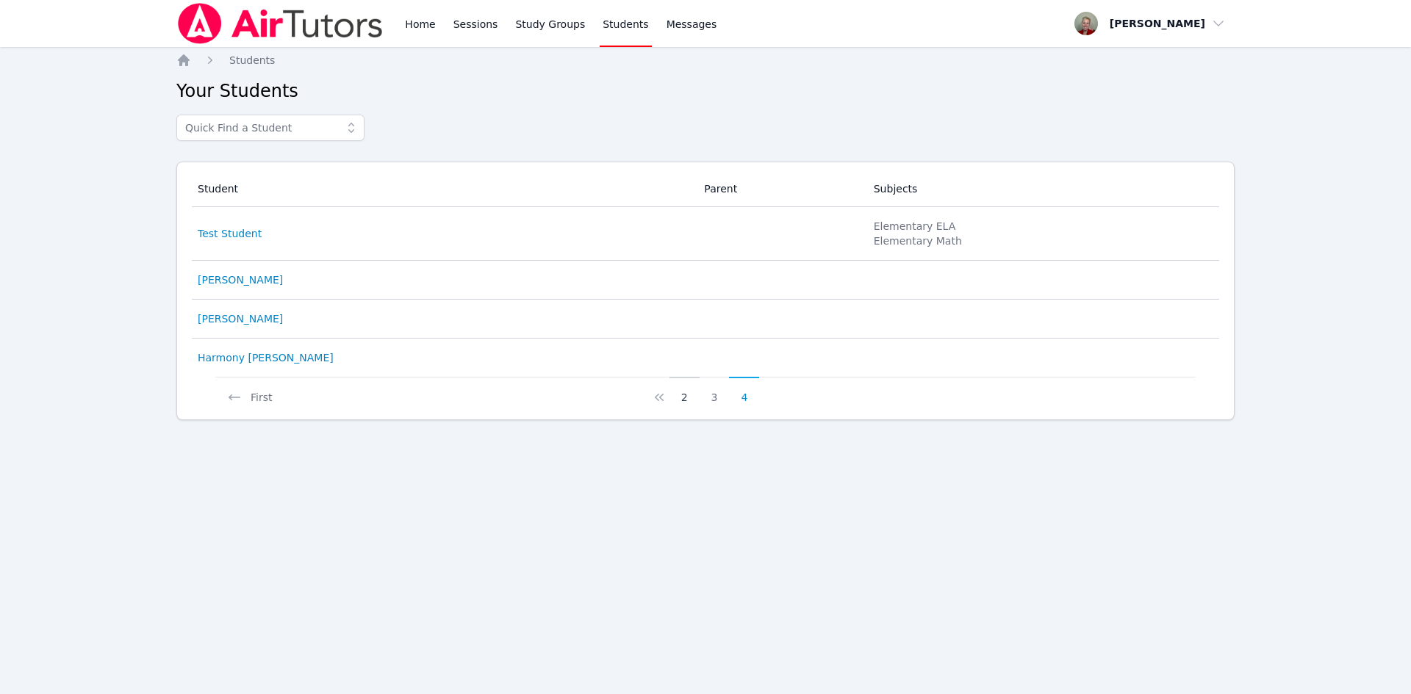
click at [689, 401] on button "2" at bounding box center [684, 391] width 30 height 28
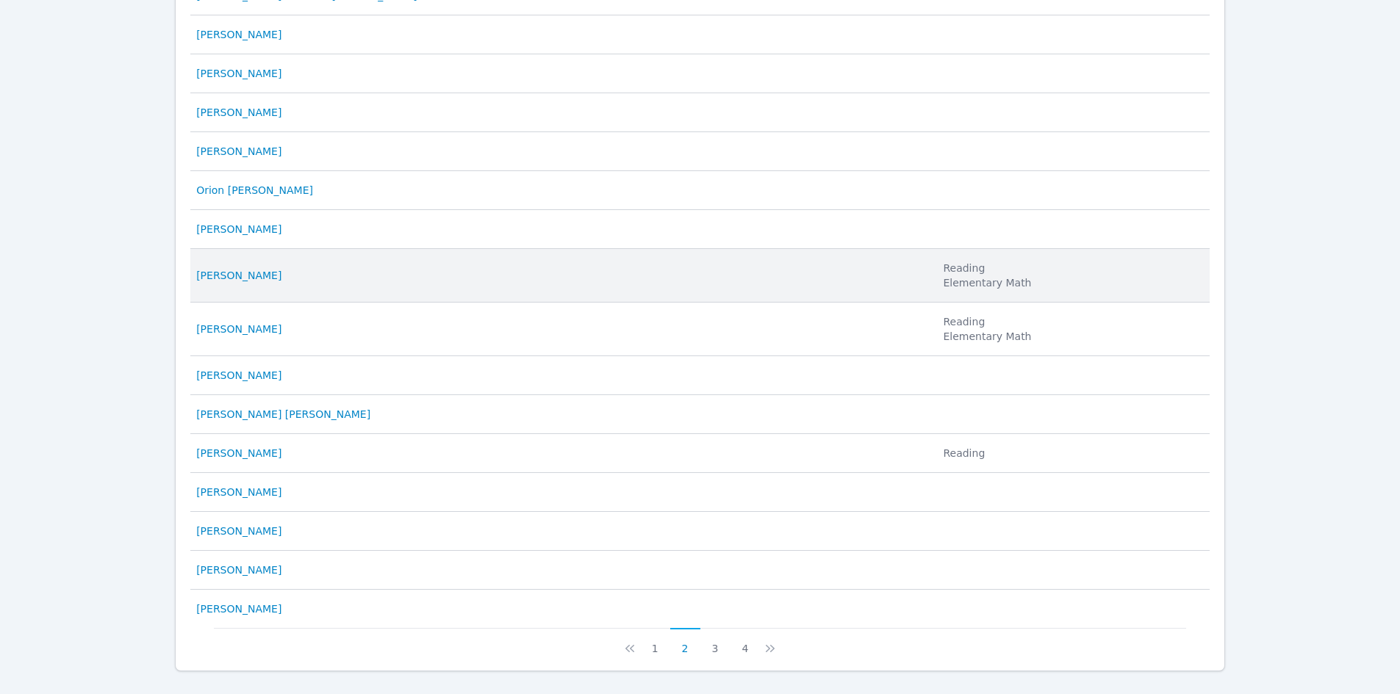
scroll to position [606, 0]
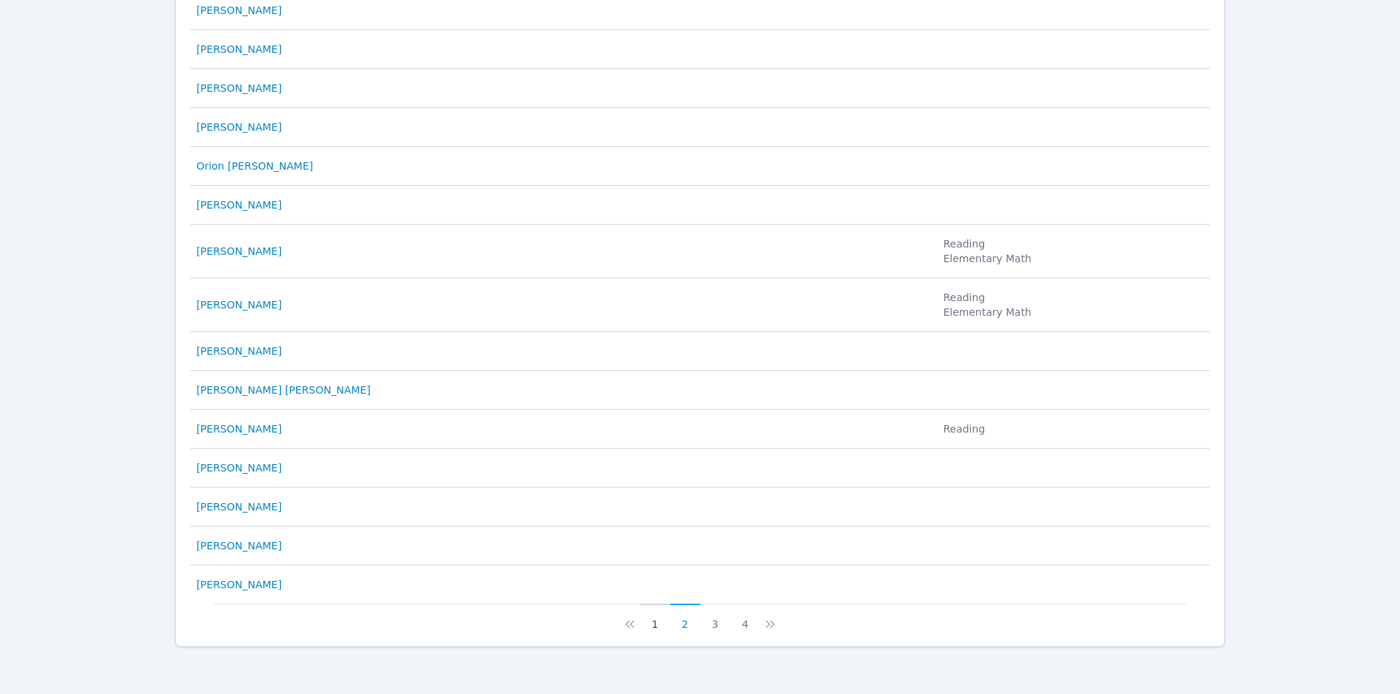
click at [658, 628] on button "1" at bounding box center [655, 618] width 30 height 28
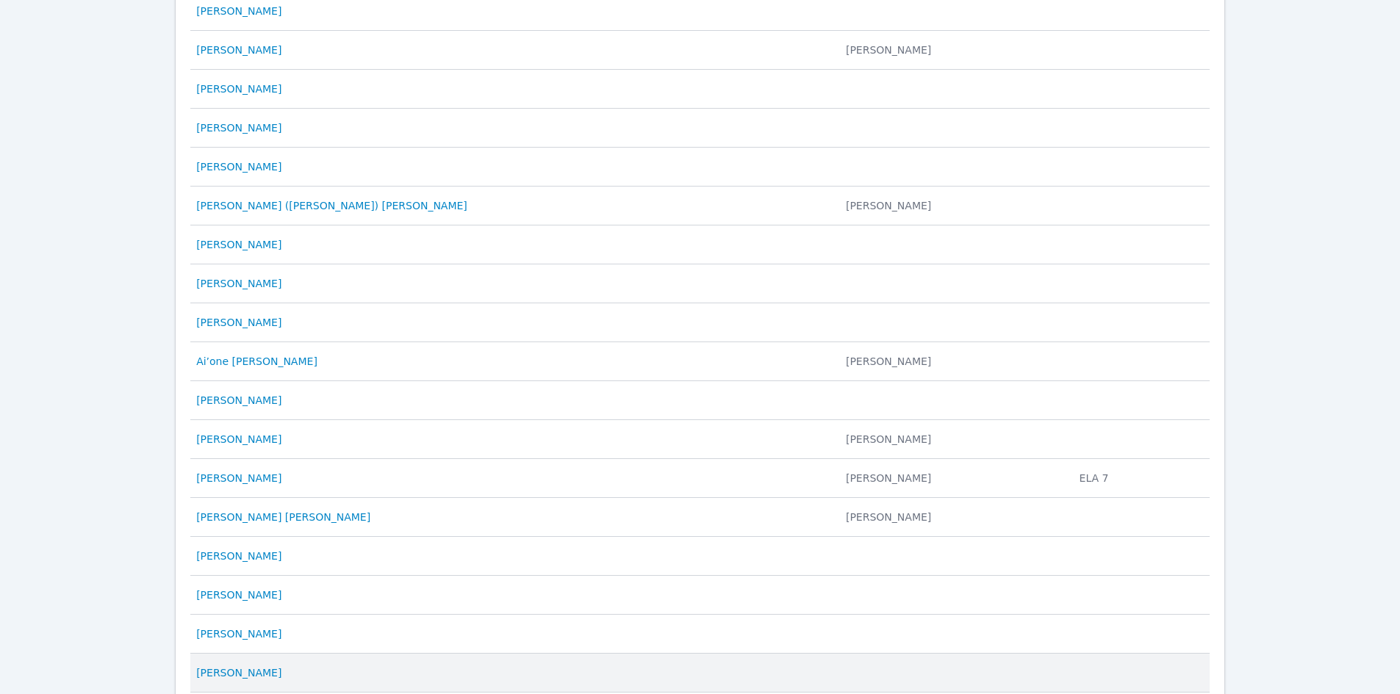
scroll to position [282, 0]
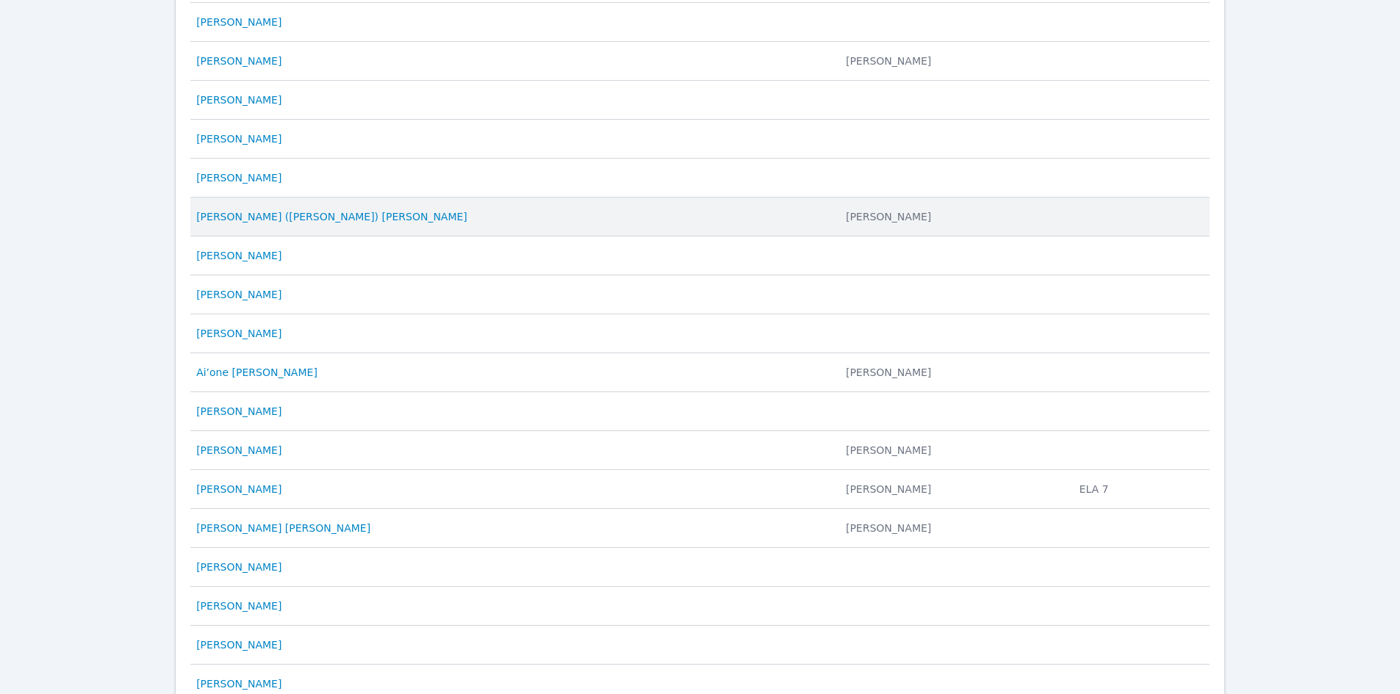
click at [479, 215] on div "[PERSON_NAME] ([PERSON_NAME]) [PERSON_NAME]" at bounding box center [512, 216] width 632 height 15
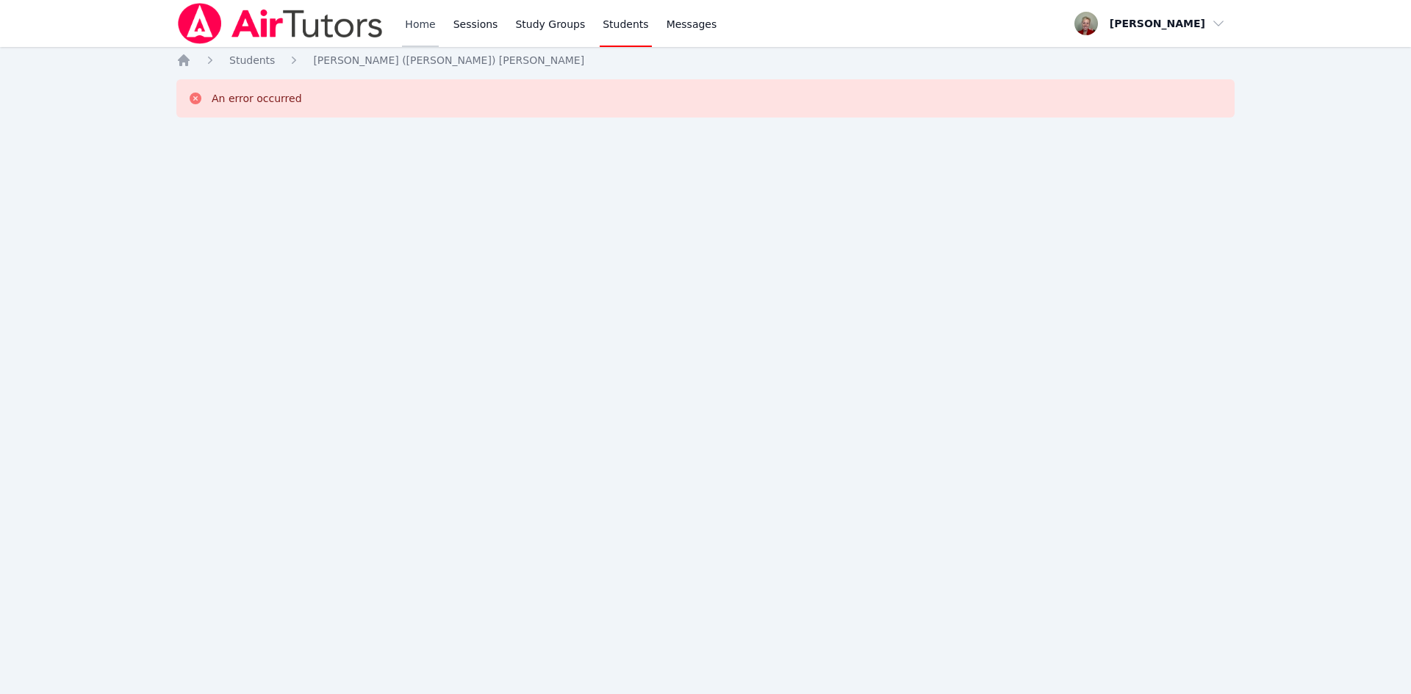
click at [415, 25] on link "Home" at bounding box center [420, 23] width 36 height 47
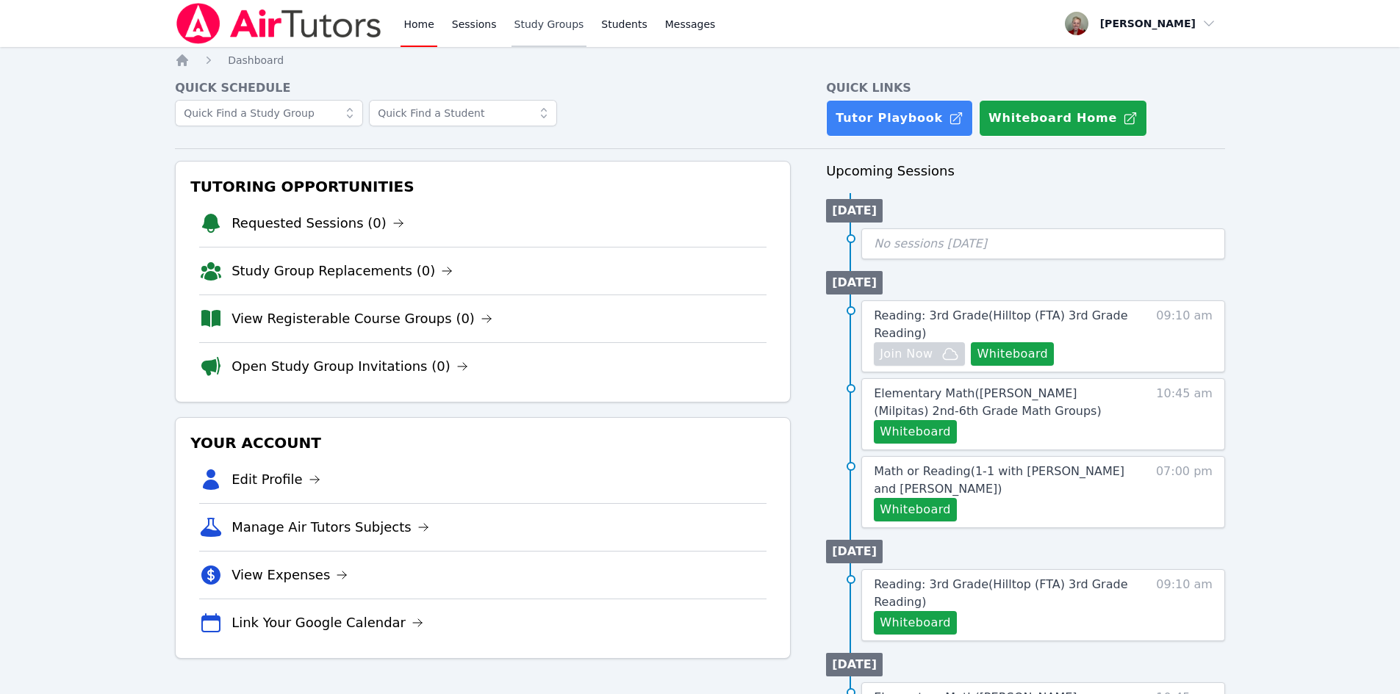
click at [527, 32] on link "Study Groups" at bounding box center [549, 23] width 76 height 47
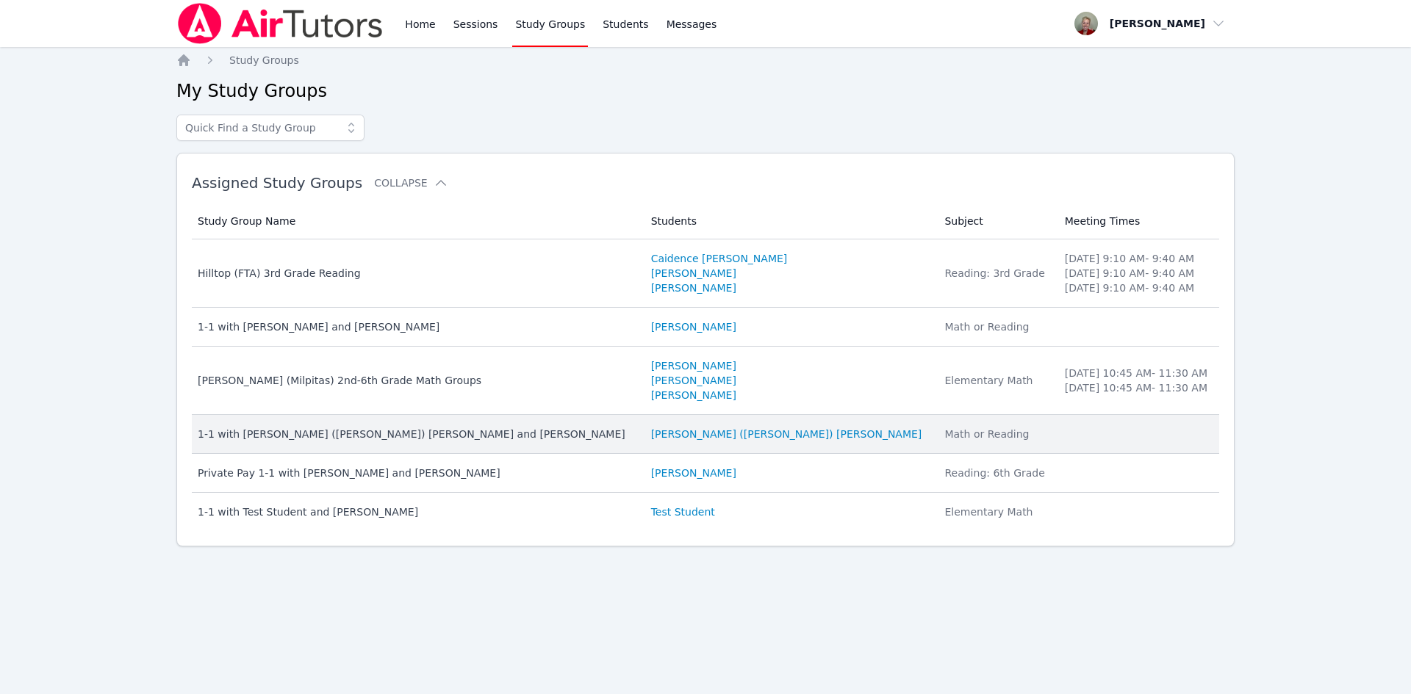
click at [425, 438] on div "1-1 with [PERSON_NAME] ([PERSON_NAME]) [PERSON_NAME] and [PERSON_NAME]" at bounding box center [416, 434] width 436 height 15
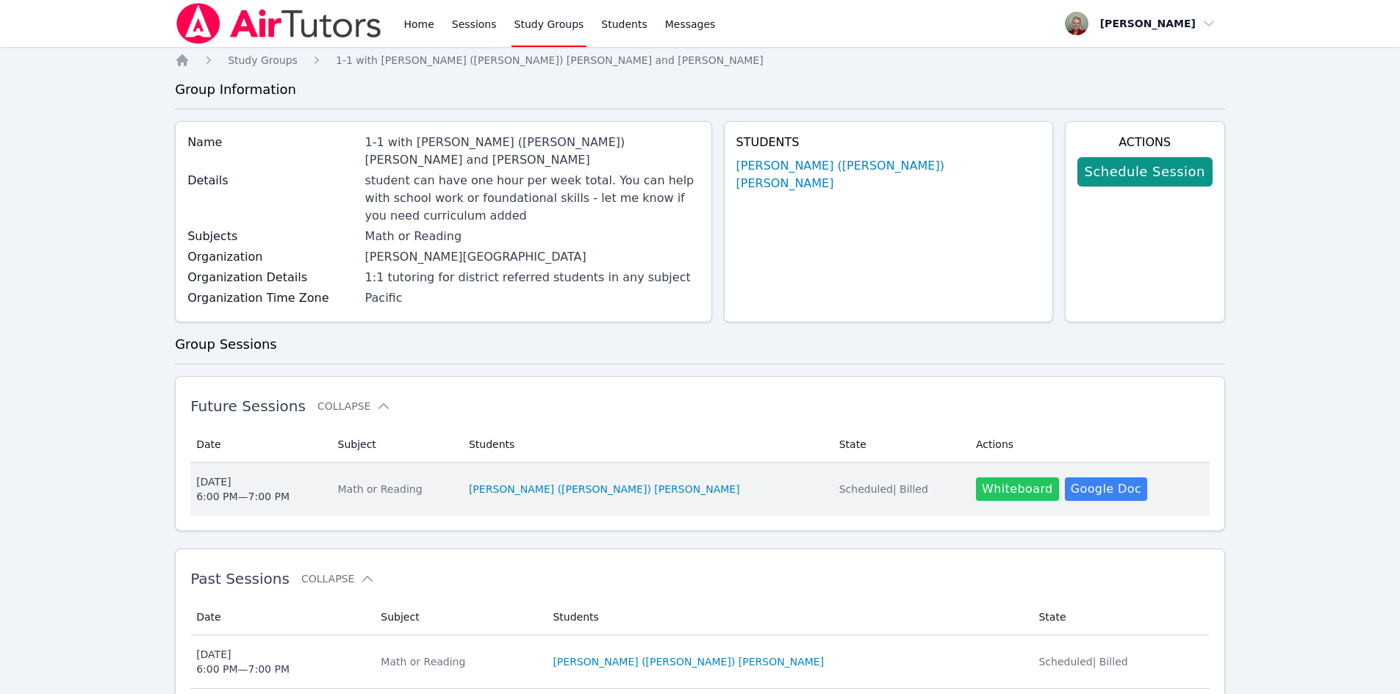
click at [689, 478] on button "Whiteboard" at bounding box center [1017, 490] width 83 height 24
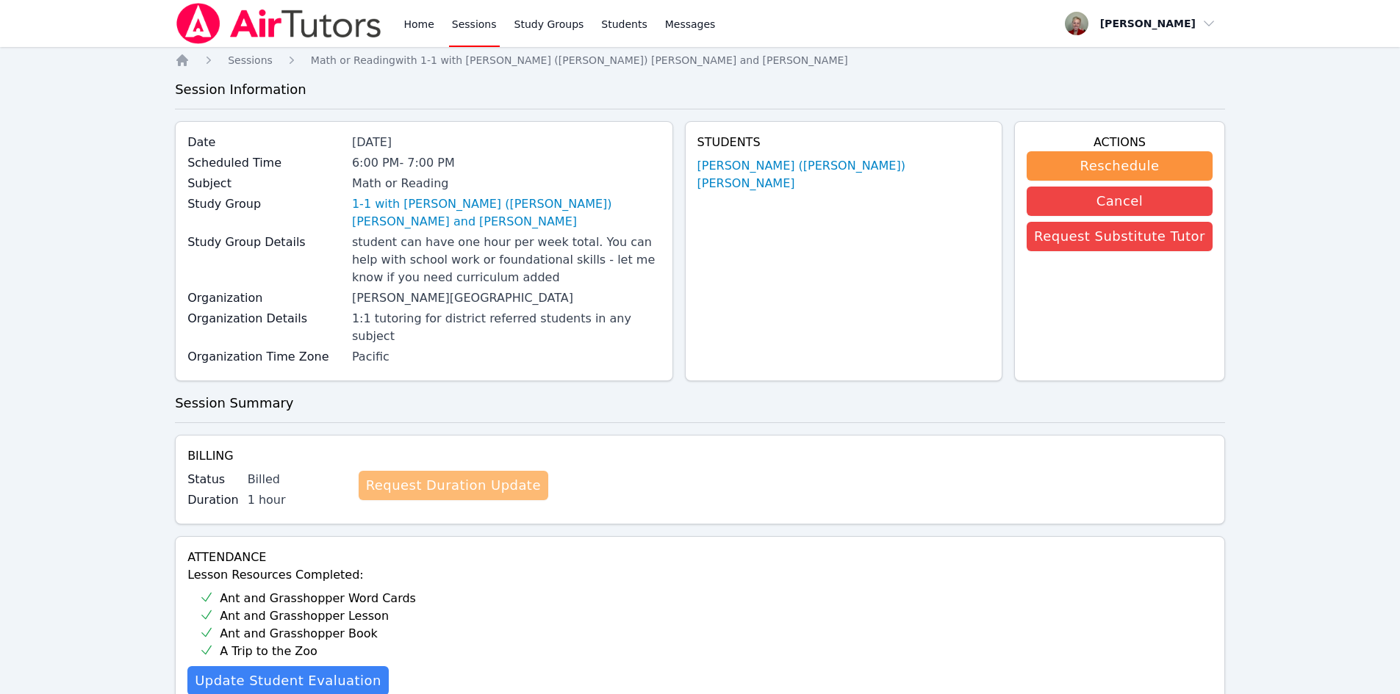
click at [489, 471] on link "Request Duration Update" at bounding box center [454, 485] width 190 height 29
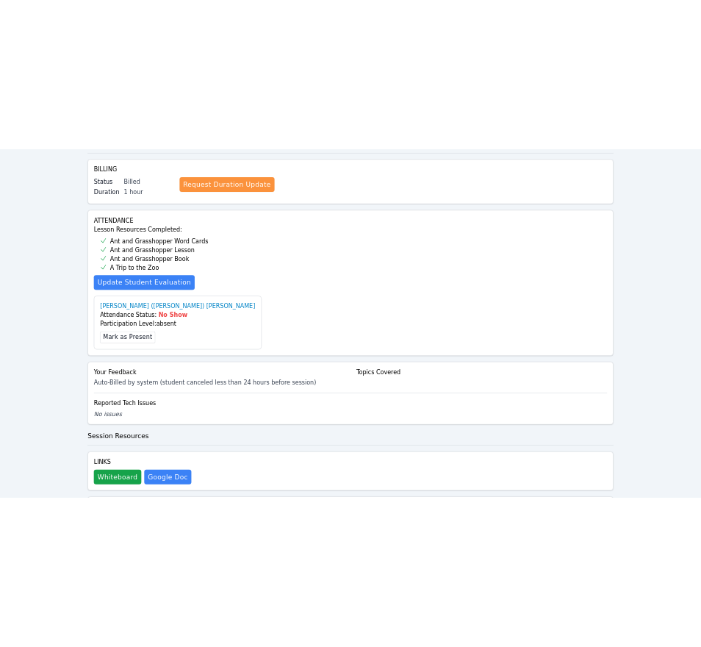
scroll to position [441, 0]
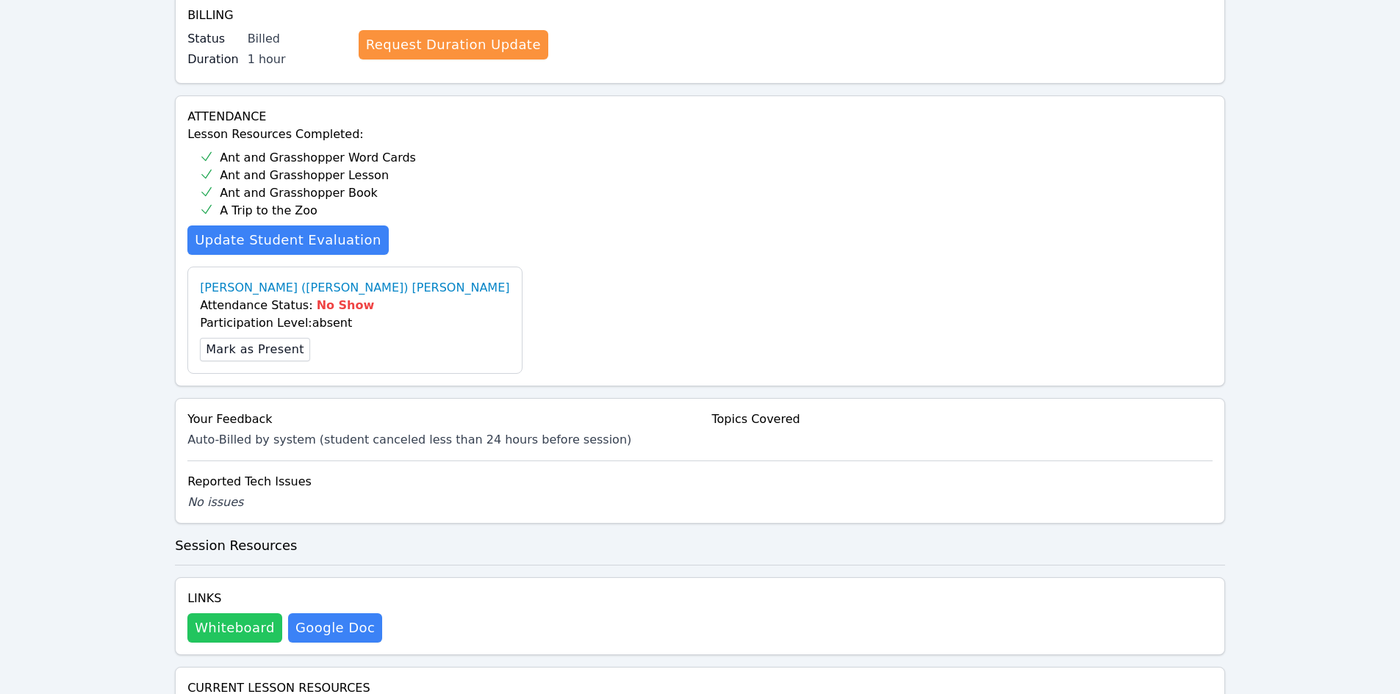
click at [245, 614] on button "Whiteboard" at bounding box center [234, 628] width 95 height 29
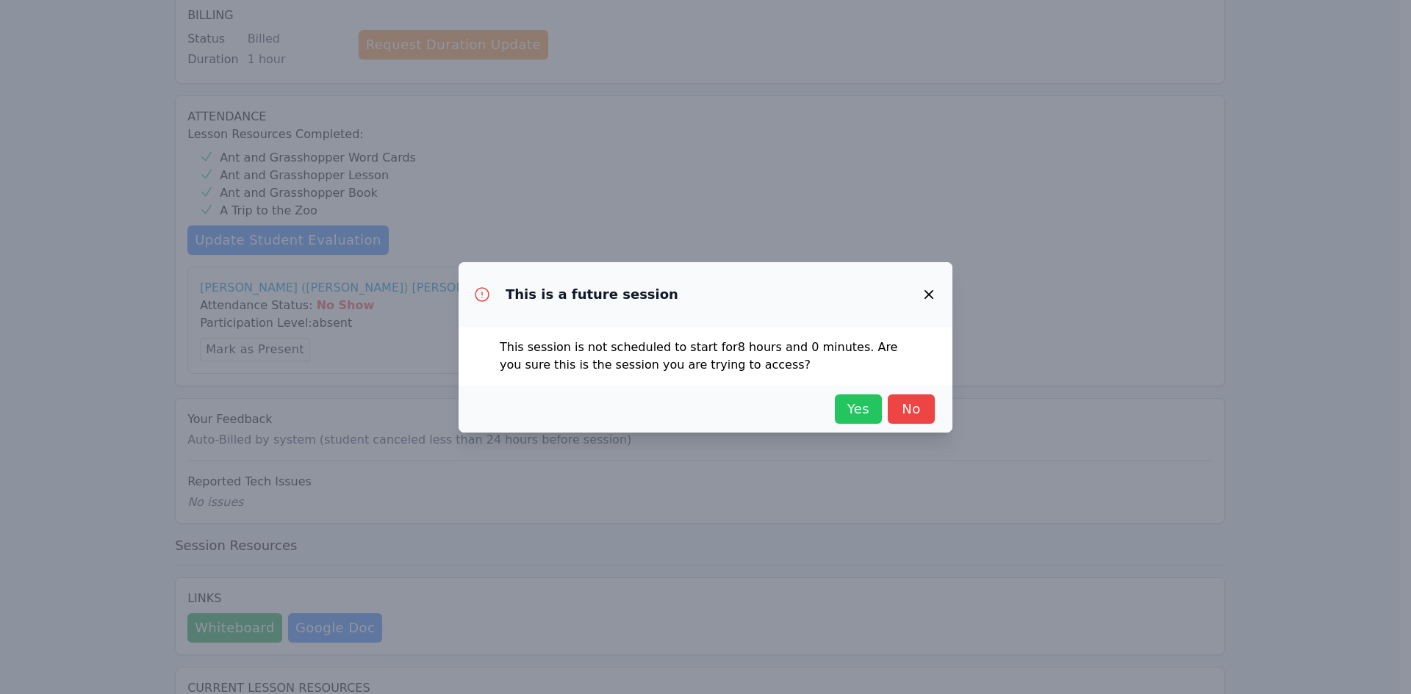
click at [689, 403] on span "Yes" at bounding box center [858, 409] width 32 height 21
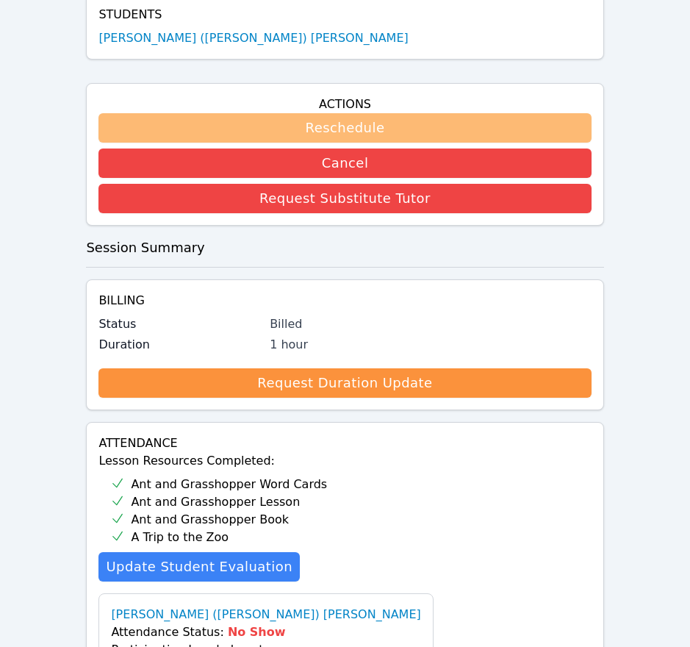
click at [370, 113] on button "Reschedule" at bounding box center [344, 127] width 492 height 29
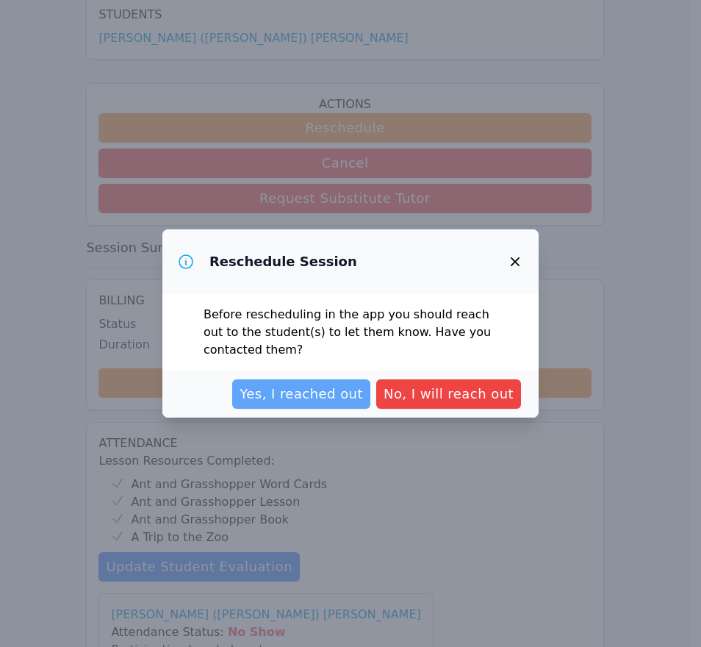
click at [345, 402] on span "Yes, I reached out" at bounding box center [301, 394] width 123 height 21
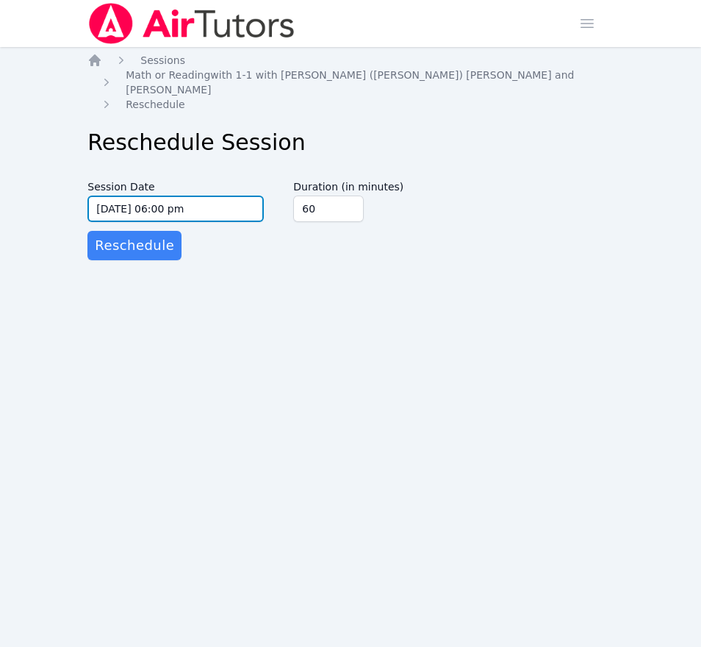
click at [122, 195] on input "[DATE] 06:00 pm" at bounding box center [175, 208] width 176 height 26
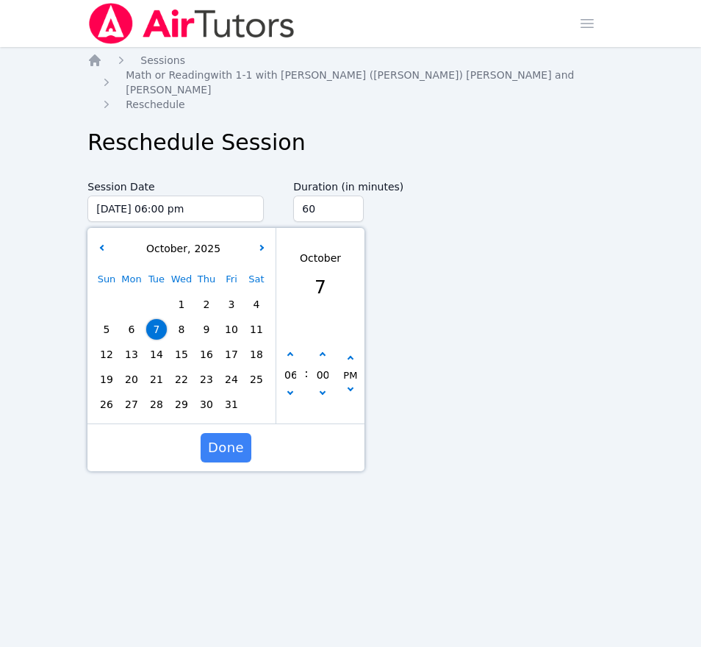
click at [160, 344] on span "14" at bounding box center [156, 354] width 21 height 21
type input "[DATE] 06:00 pm"
click at [236, 437] on span "Done" at bounding box center [226, 447] width 36 height 21
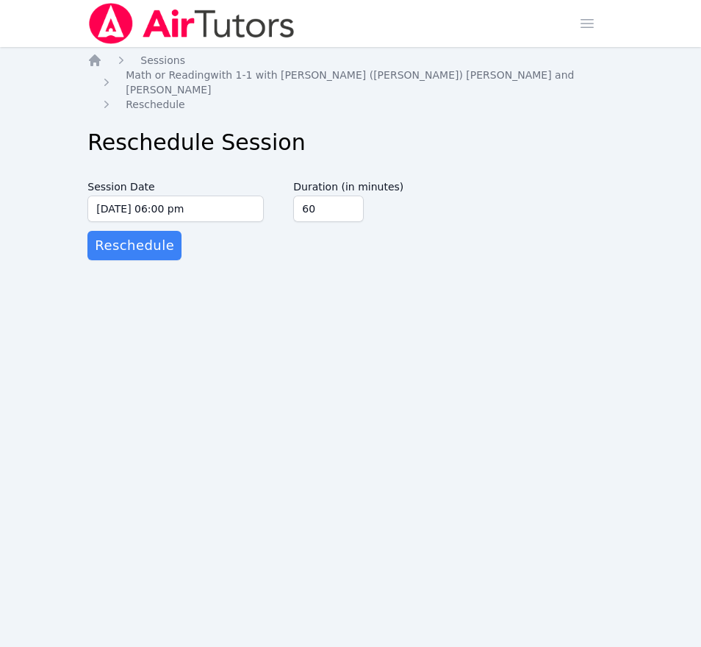
click at [298, 300] on div "Home Sessions Study Groups Students Messages Open user menu [PERSON_NAME] Open …" at bounding box center [350, 323] width 701 height 647
click at [135, 235] on span "Reschedule" at bounding box center [134, 245] width 79 height 21
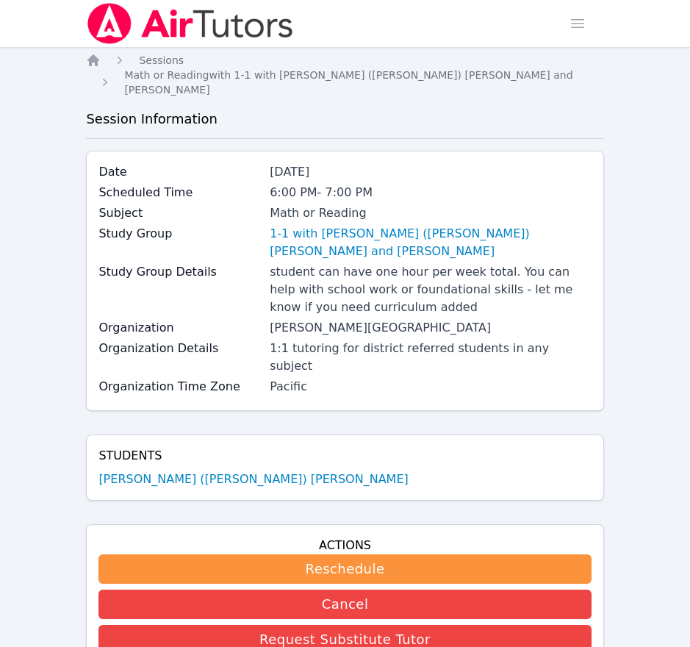
click at [174, 23] on img at bounding box center [190, 23] width 208 height 41
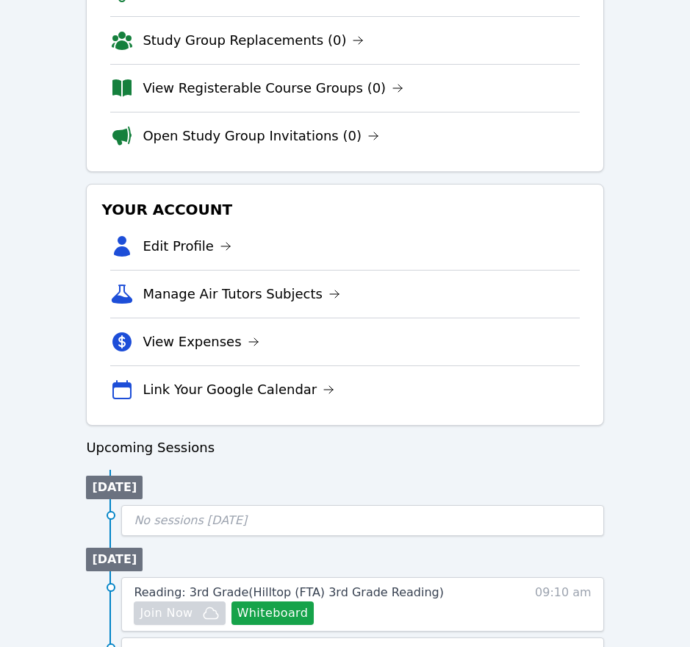
scroll to position [367, 0]
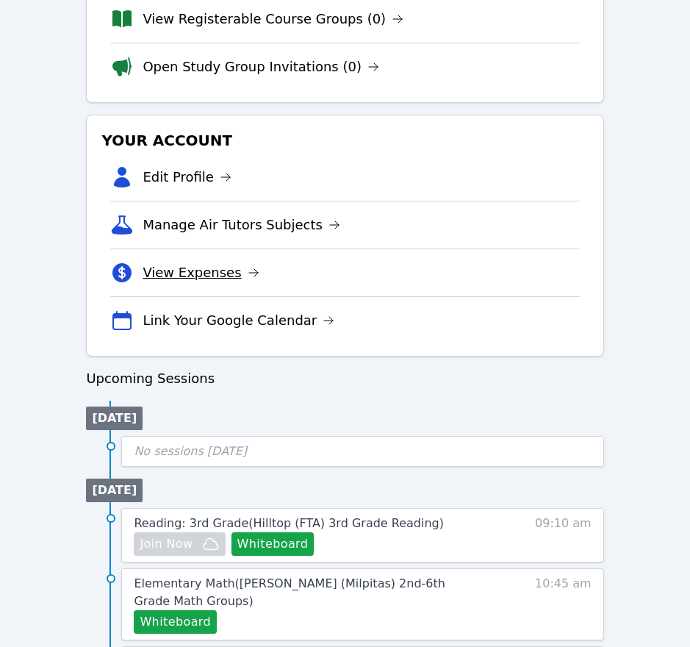
click at [220, 268] on link "View Expenses" at bounding box center [201, 272] width 116 height 21
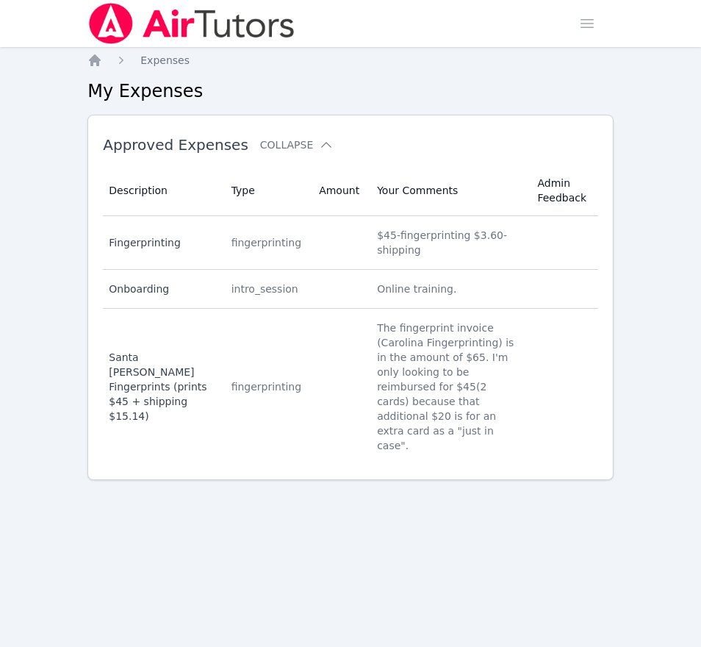
click at [168, 19] on img at bounding box center [191, 23] width 208 height 41
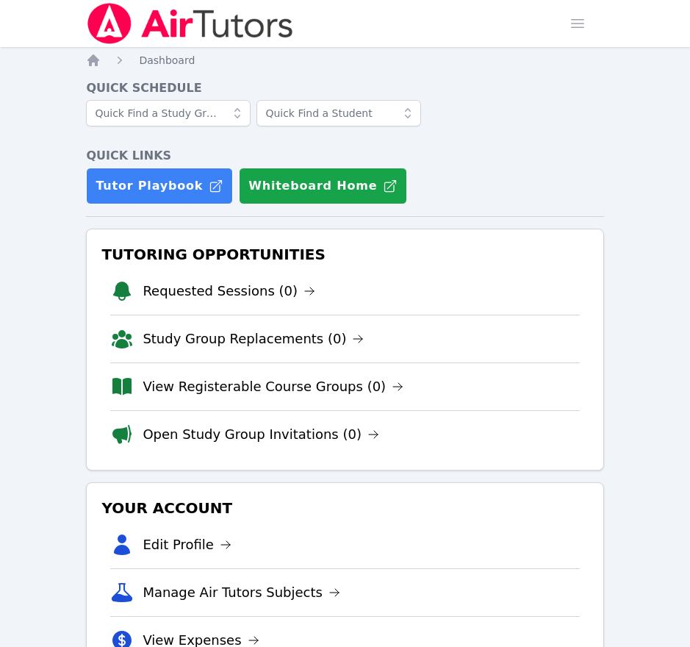
click at [193, 21] on img at bounding box center [190, 23] width 208 height 41
click at [586, 21] on span "button" at bounding box center [577, 23] width 32 height 32
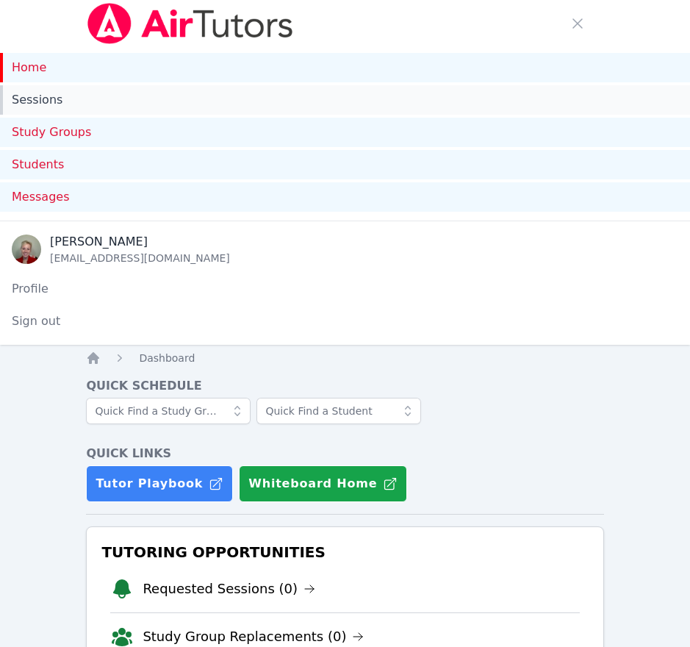
click at [35, 96] on link "Sessions" at bounding box center [345, 99] width 690 height 29
